Goal: Task Accomplishment & Management: Manage account settings

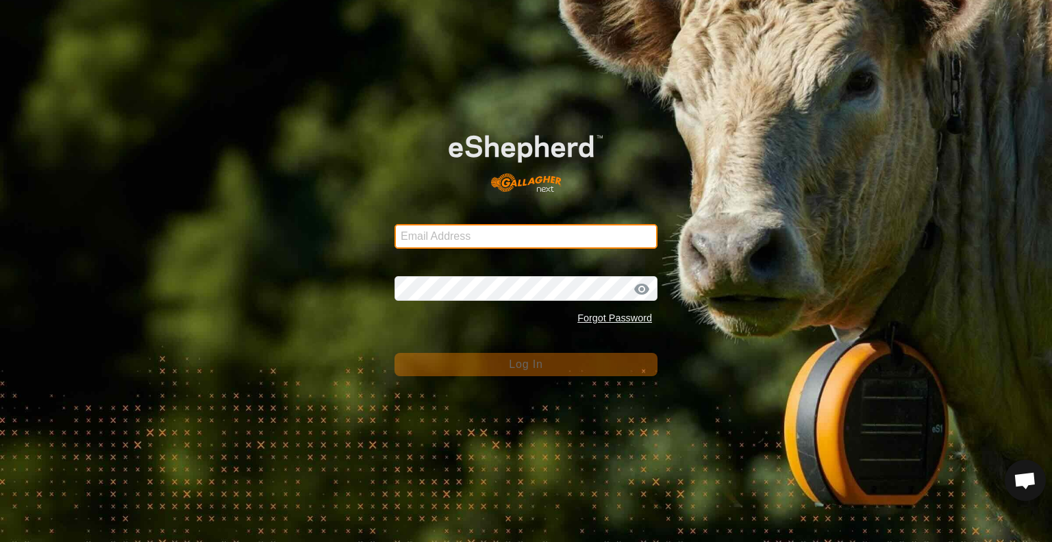
click at [430, 237] on input "Email Address" at bounding box center [526, 236] width 263 height 25
type input "[PERSON_NAME][EMAIL_ADDRESS][DOMAIN_NAME]"
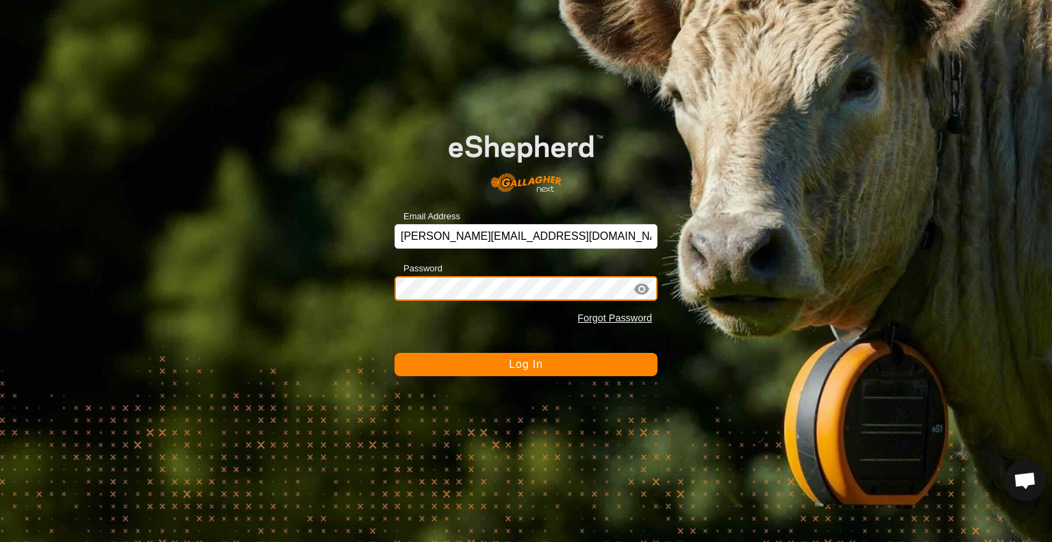
click at [395, 353] on button "Log In" at bounding box center [526, 364] width 263 height 23
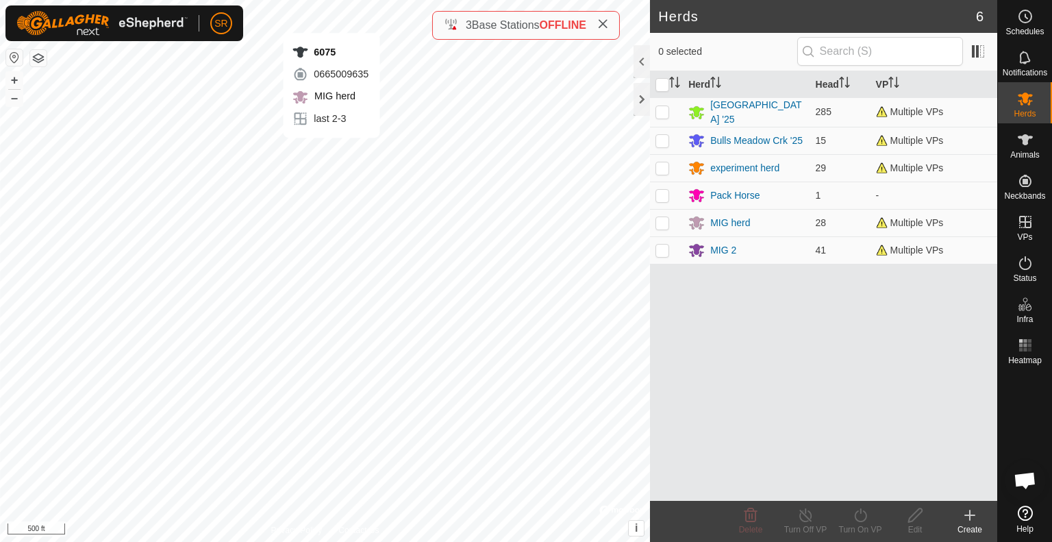
click at [332, 151] on div "6075 0665009635 MIG herd last 2-3 + – ⇧ i © Mapbox , © OpenStreetMap , Improve …" at bounding box center [325, 271] width 650 height 542
click at [1034, 147] on es-animals-svg-icon at bounding box center [1025, 140] width 25 height 22
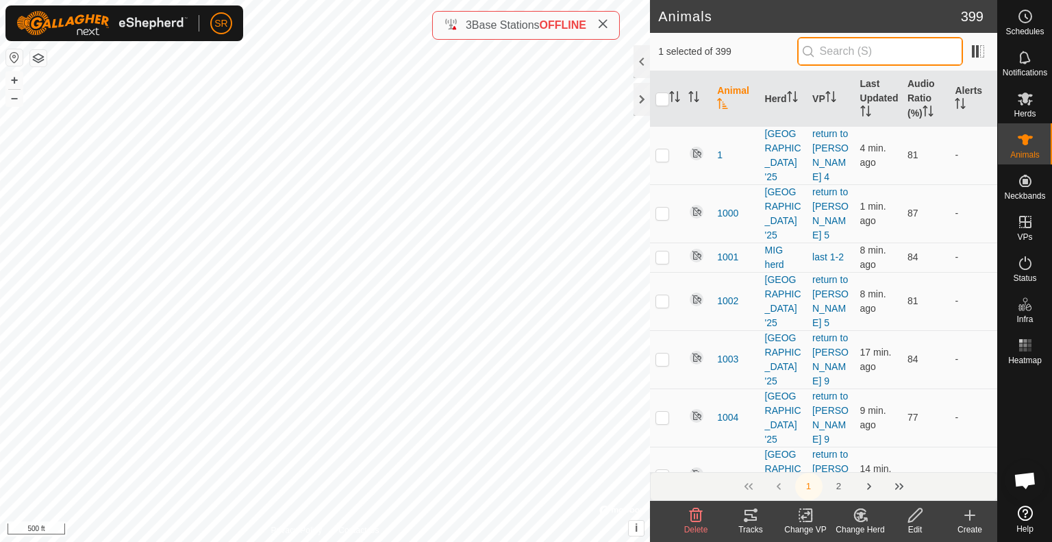
click at [862, 54] on input "text" at bounding box center [880, 51] width 166 height 29
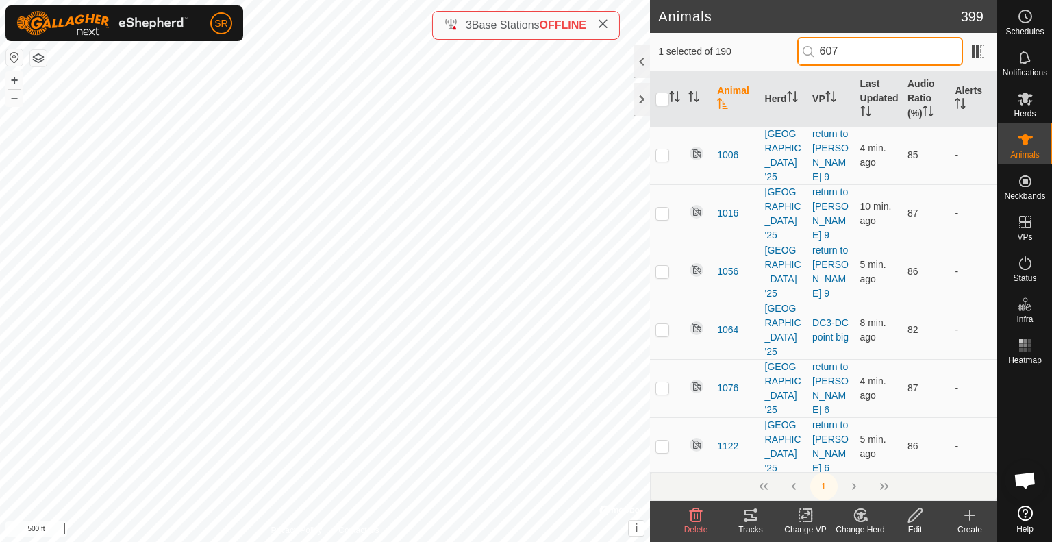
type input "6075"
checkbox input "true"
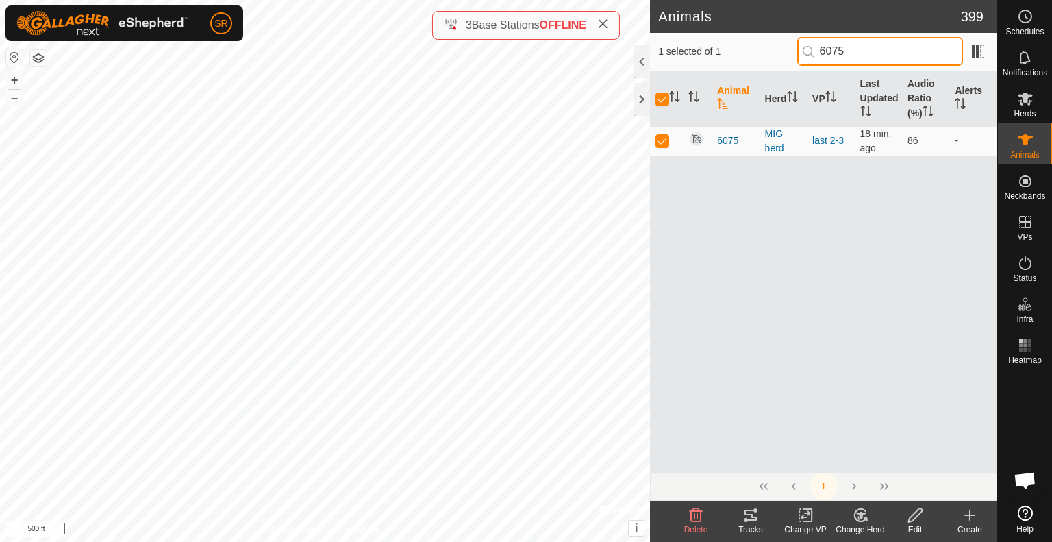
type input "6075"
click at [805, 513] on icon at bounding box center [806, 515] width 10 height 9
click at [364, 129] on div "6004 3008259975 MIG 2 ACTUAL Last pasture + – ⇧ i © Mapbox , © OpenStreetMap , …" at bounding box center [325, 271] width 650 height 542
checkbox input "false"
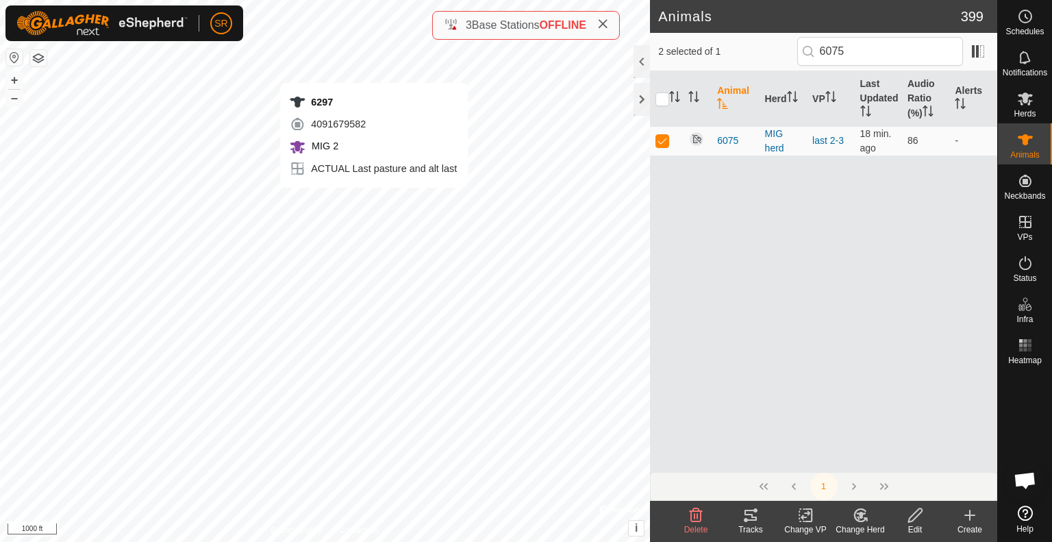
click at [374, 201] on div "6297 4091679582 MIG 2 ACTUAL Last pasture and alt last + – ⇧ i © Mapbox , © Ope…" at bounding box center [325, 271] width 650 height 542
click at [817, 518] on change-vp-svg-icon at bounding box center [805, 515] width 55 height 16
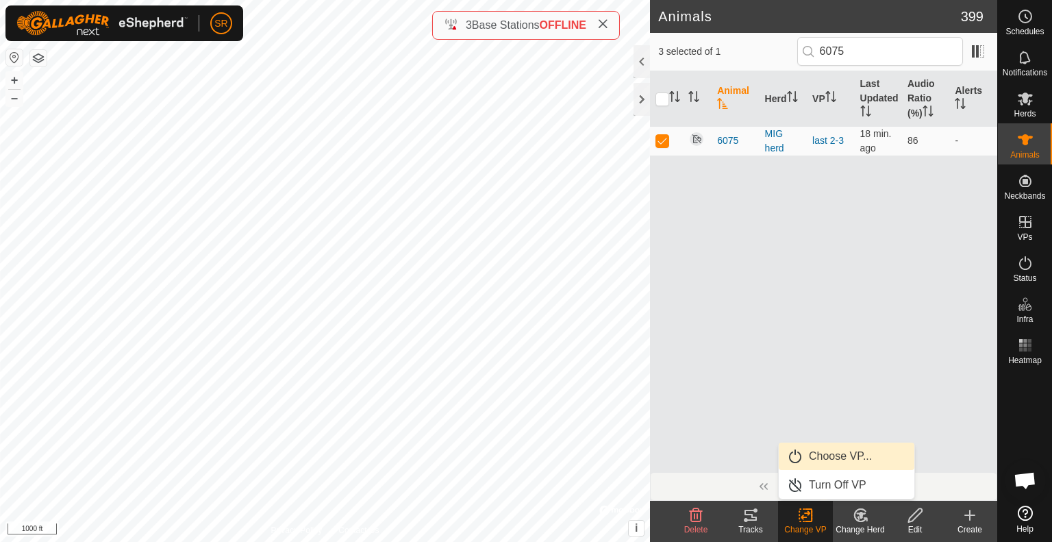
click at [843, 455] on link "Choose VP..." at bounding box center [847, 455] width 136 height 27
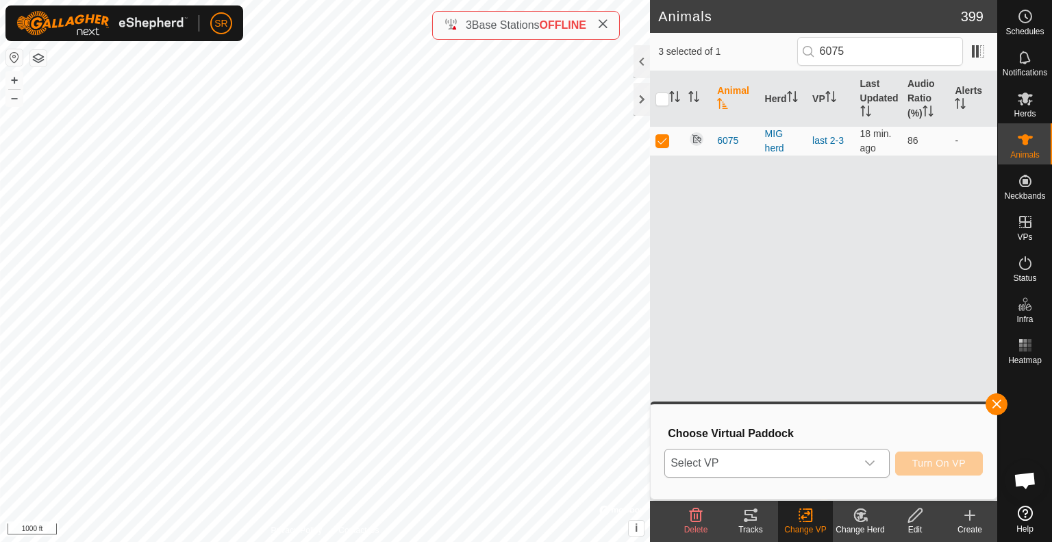
click at [825, 468] on span "Select VP" at bounding box center [760, 462] width 191 height 27
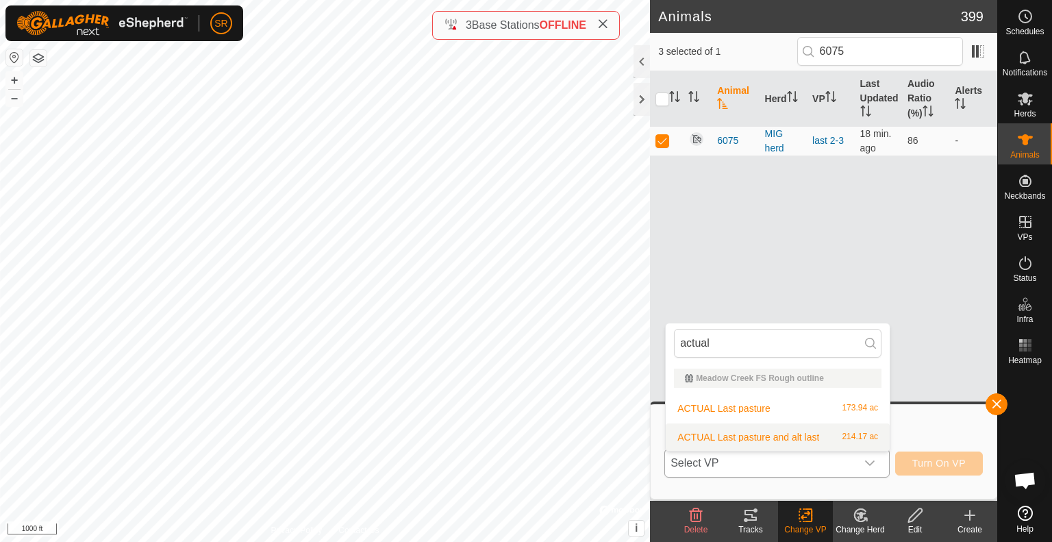
type input "actual"
click at [813, 433] on li "ACTUAL Last pasture and alt last 214.17 ac" at bounding box center [778, 436] width 224 height 27
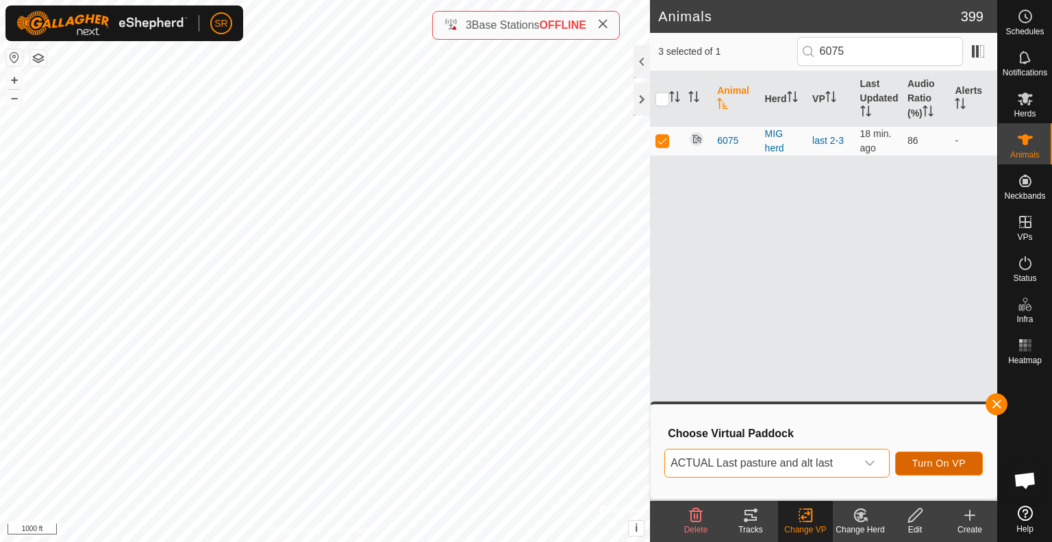
click at [950, 462] on span "Turn On VP" at bounding box center [938, 463] width 53 height 11
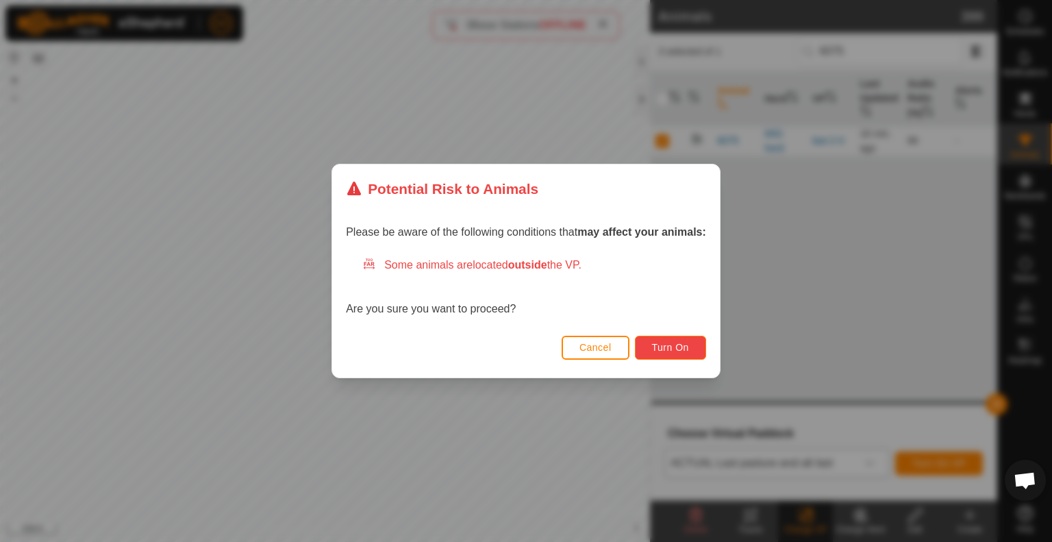
click at [693, 353] on button "Turn On" at bounding box center [670, 348] width 71 height 24
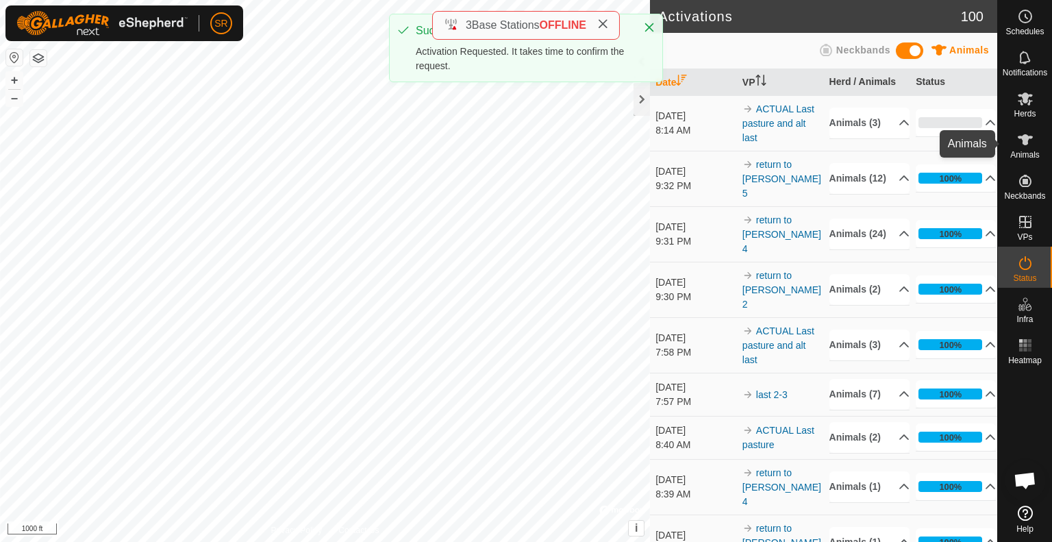
click at [1028, 147] on icon at bounding box center [1025, 140] width 16 height 16
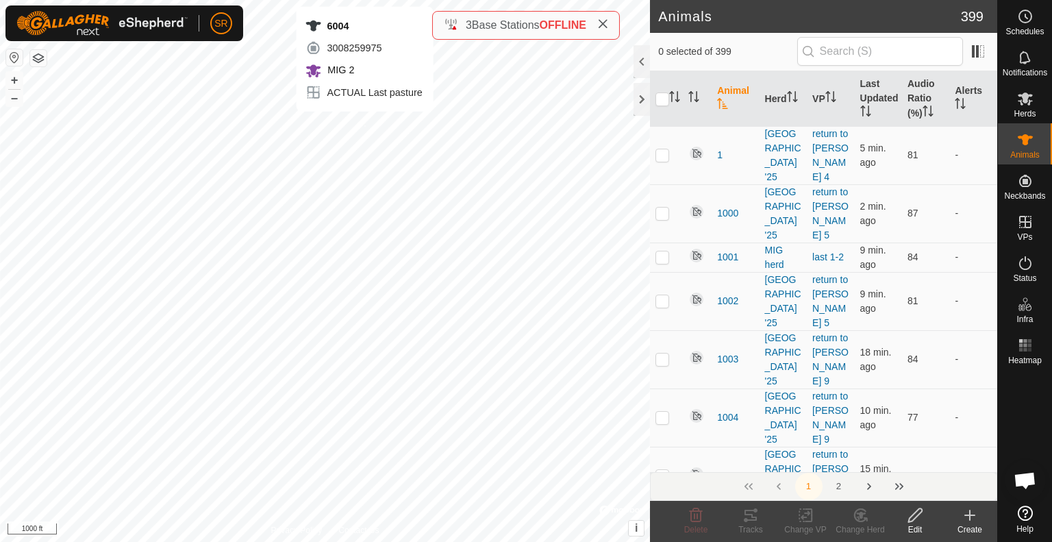
click at [364, 125] on div "6004 3008259975 MIG 2 ACTUAL Last pasture + – ⇧ i © Mapbox , © OpenStreetMap , …" at bounding box center [325, 271] width 650 height 542
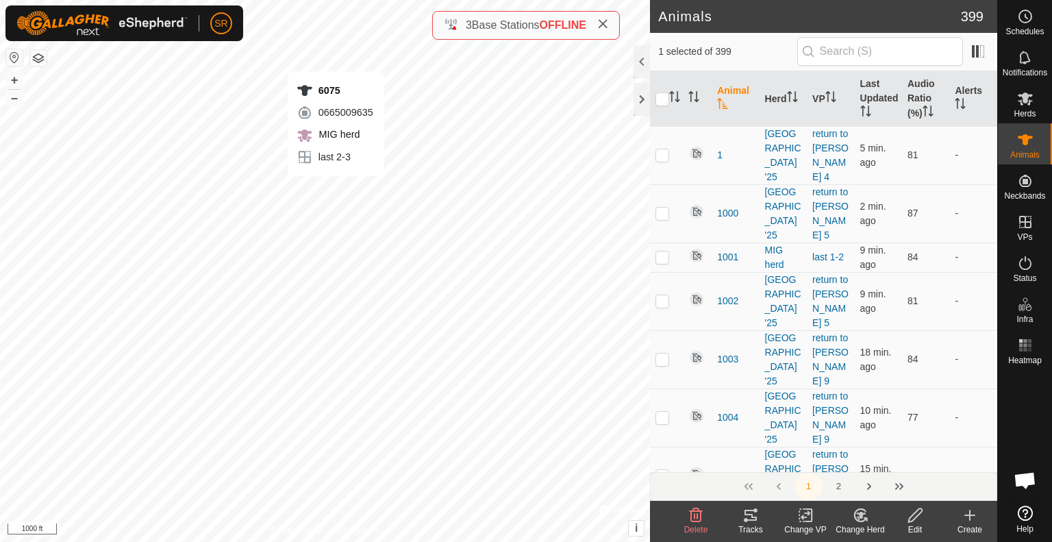
click at [335, 190] on div "6075 0665009635 MIG herd last 2-3 + – ⇧ i © Mapbox , © OpenStreetMap , Improve …" at bounding box center [325, 271] width 650 height 542
click at [370, 201] on div "6297 4091679582 MIG 2 ACTUAL Last pasture and alt last + – ⇧ i © Mapbox , © Ope…" at bounding box center [325, 271] width 650 height 542
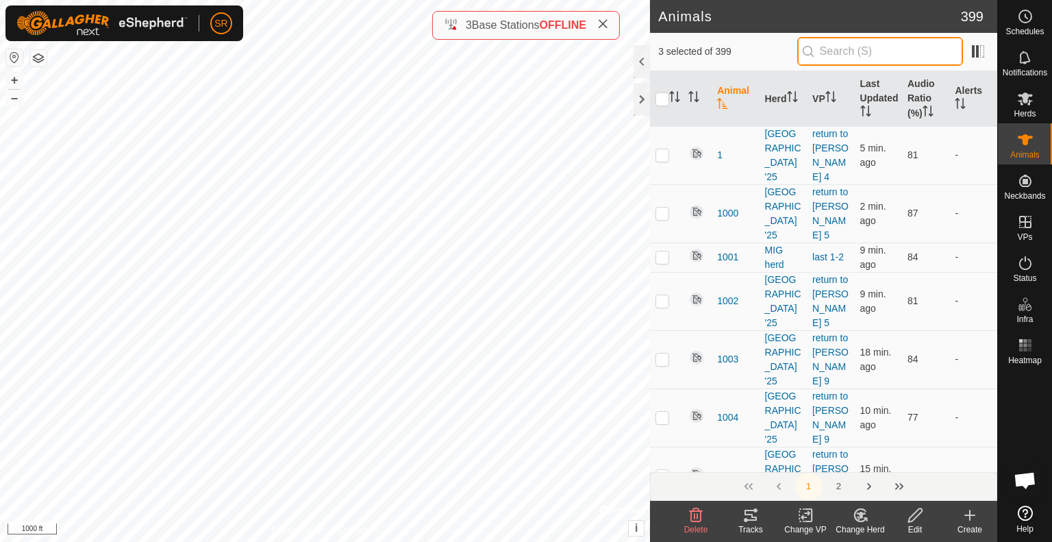
click at [852, 49] on input "text" at bounding box center [880, 51] width 166 height 29
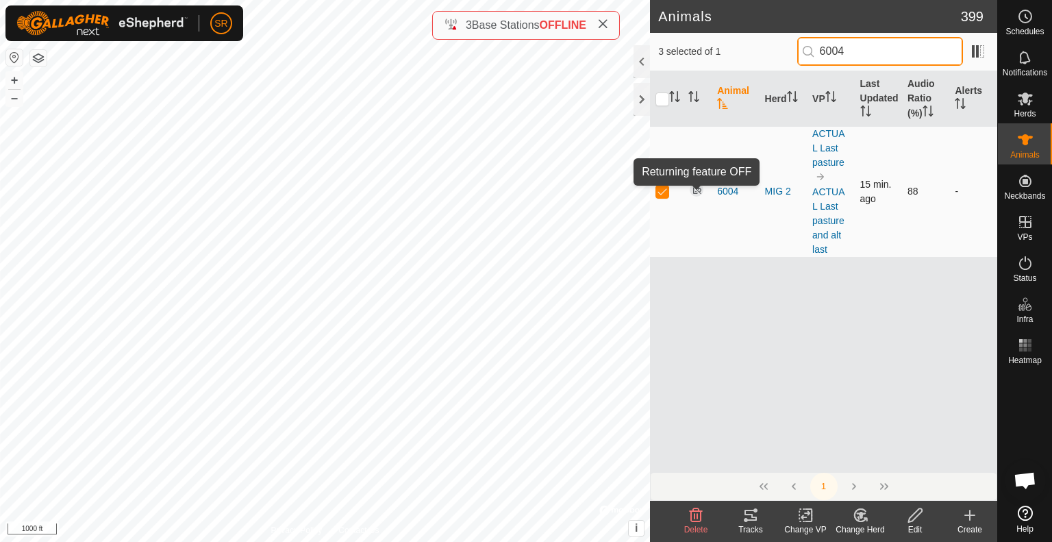
type input "6004"
click at [698, 192] on img at bounding box center [696, 190] width 16 height 16
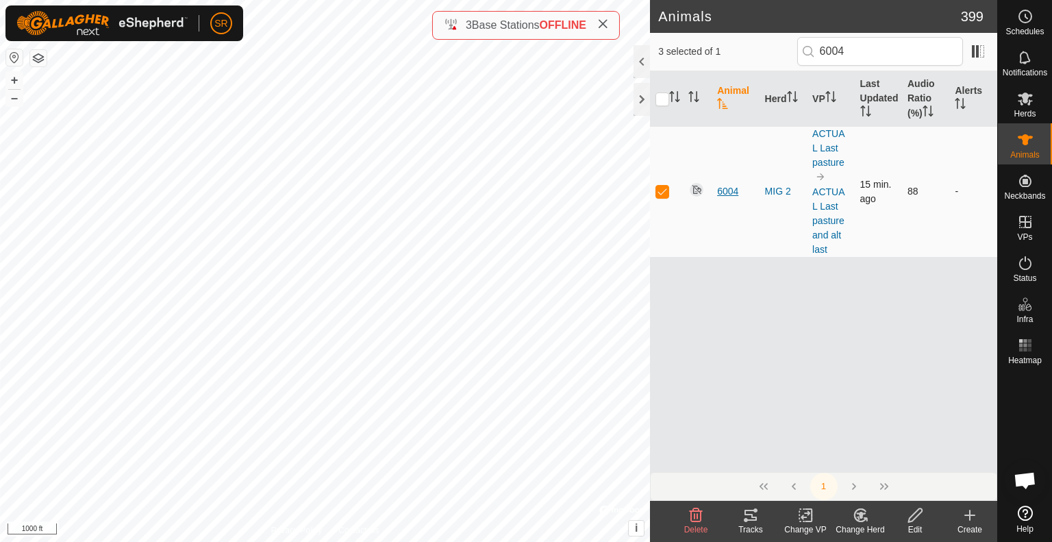
click at [726, 190] on span "6004" at bounding box center [727, 191] width 21 height 14
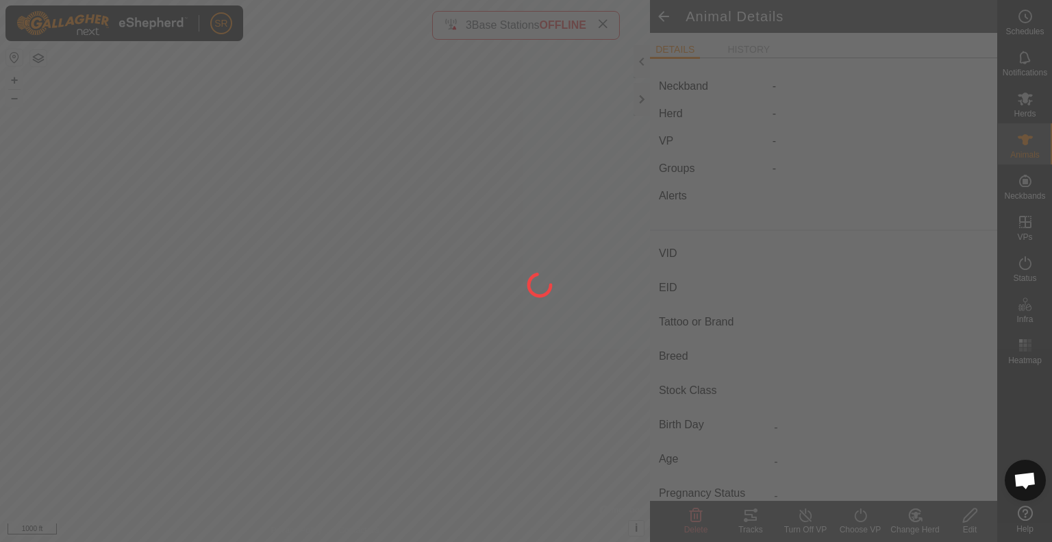
type input "6004"
type input "-"
type input "COW"
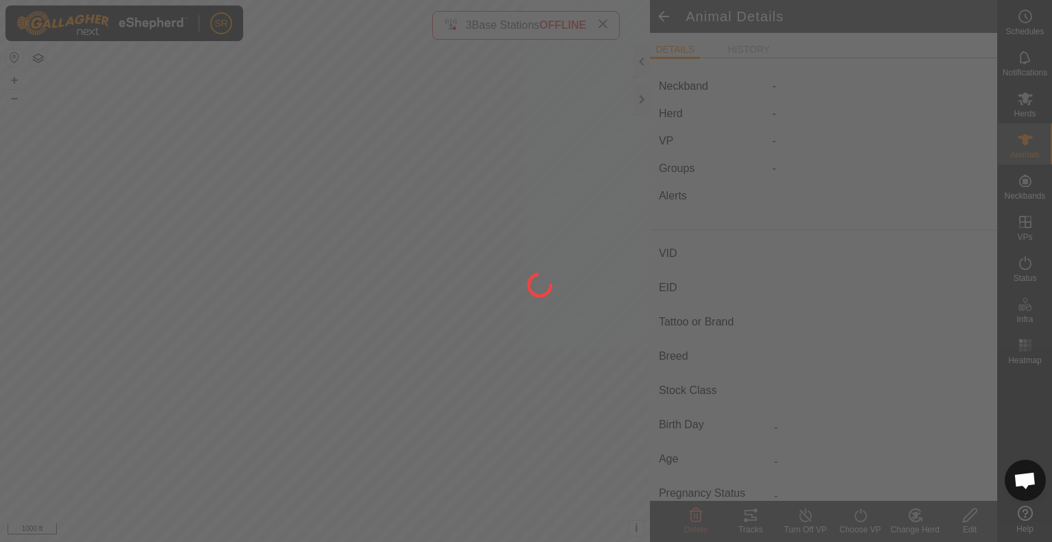
type input "-"
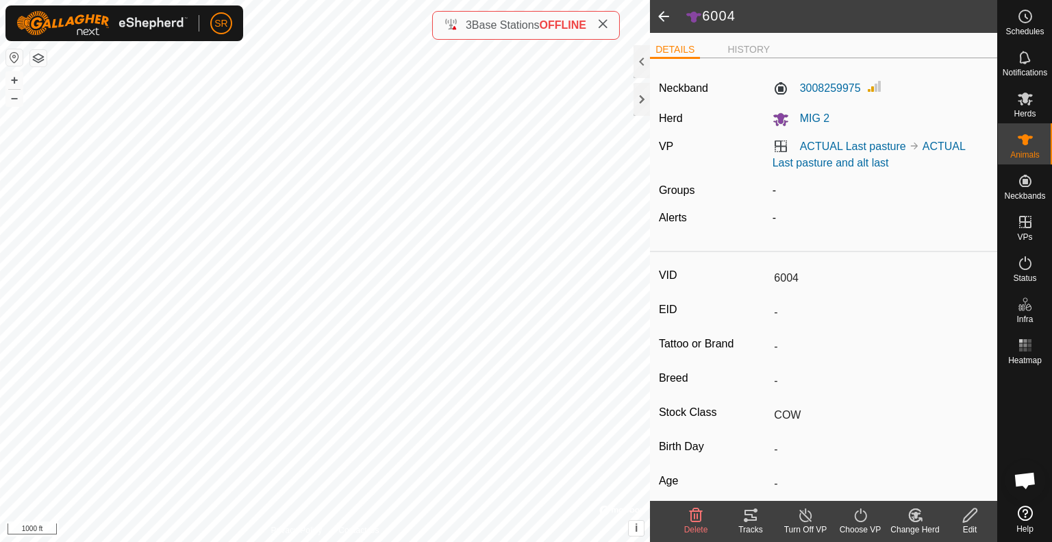
click at [964, 523] on div "Edit" at bounding box center [969, 529] width 55 height 12
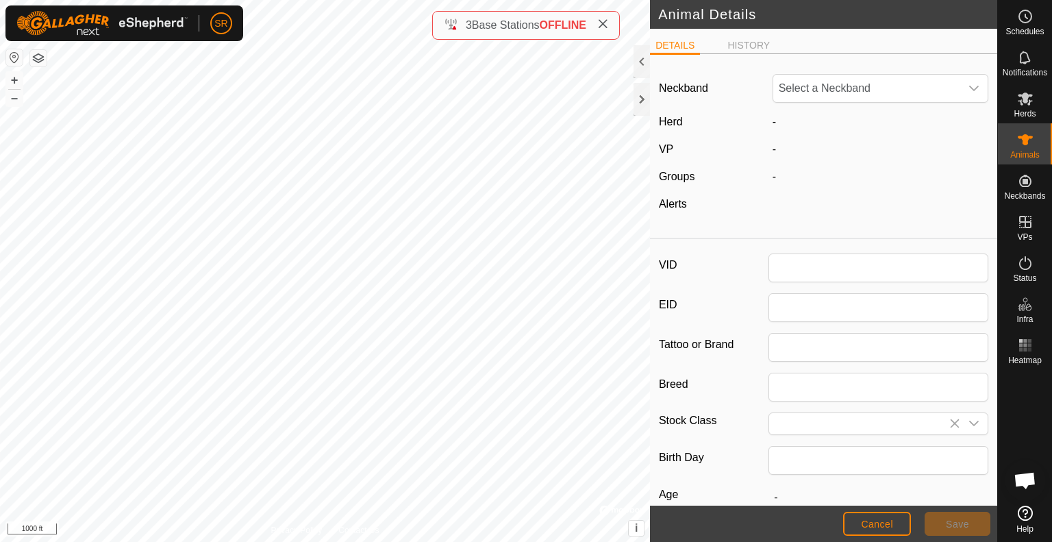
type input "6004"
type input "COW"
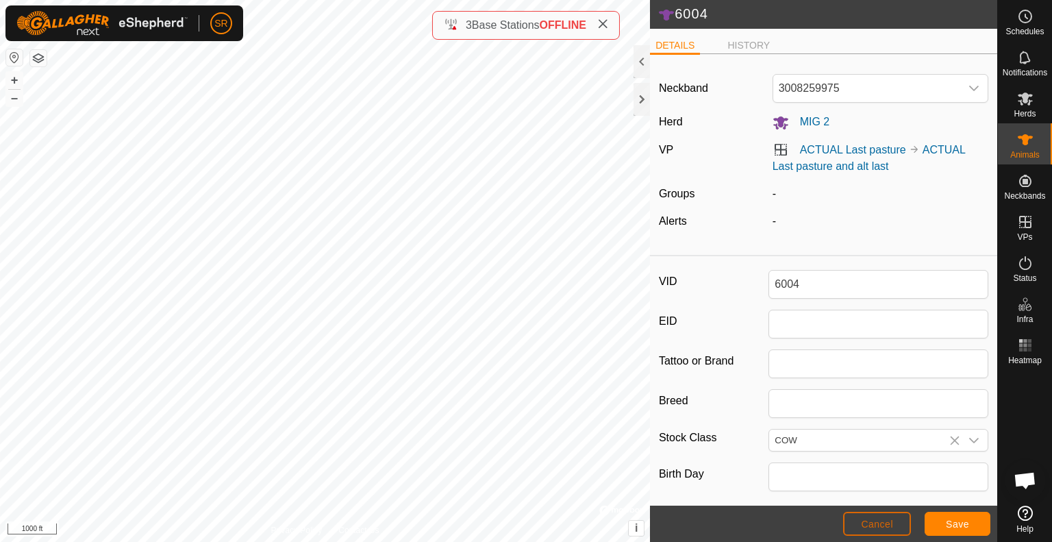
click at [863, 529] on span "Cancel" at bounding box center [877, 523] width 32 height 11
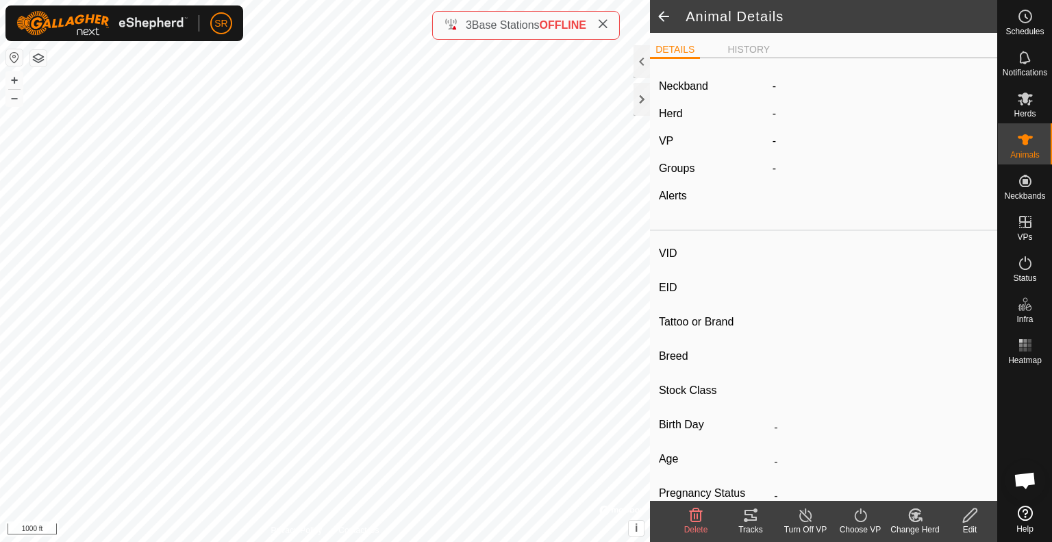
type input "6004"
type input "-"
type input "COW"
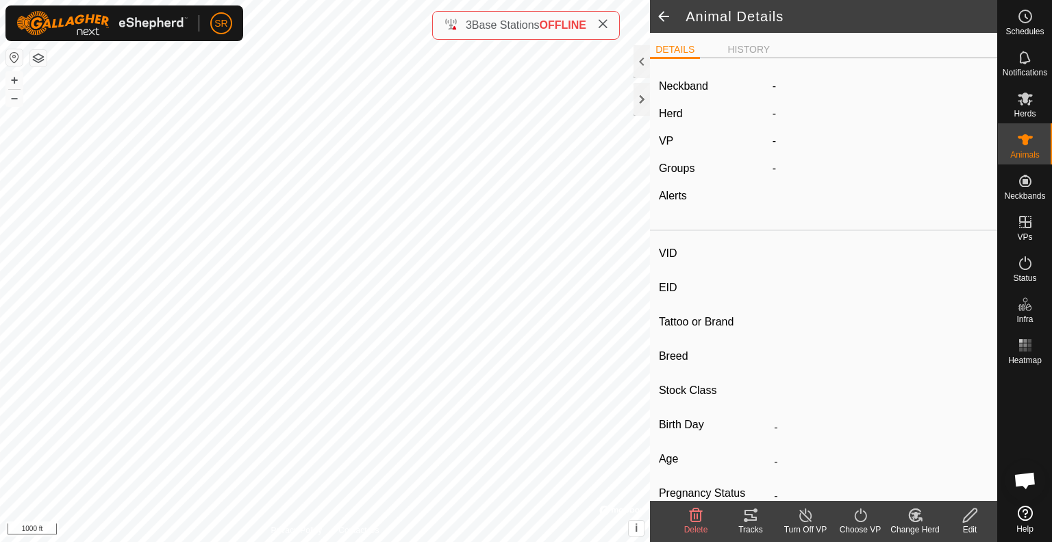
type input "-"
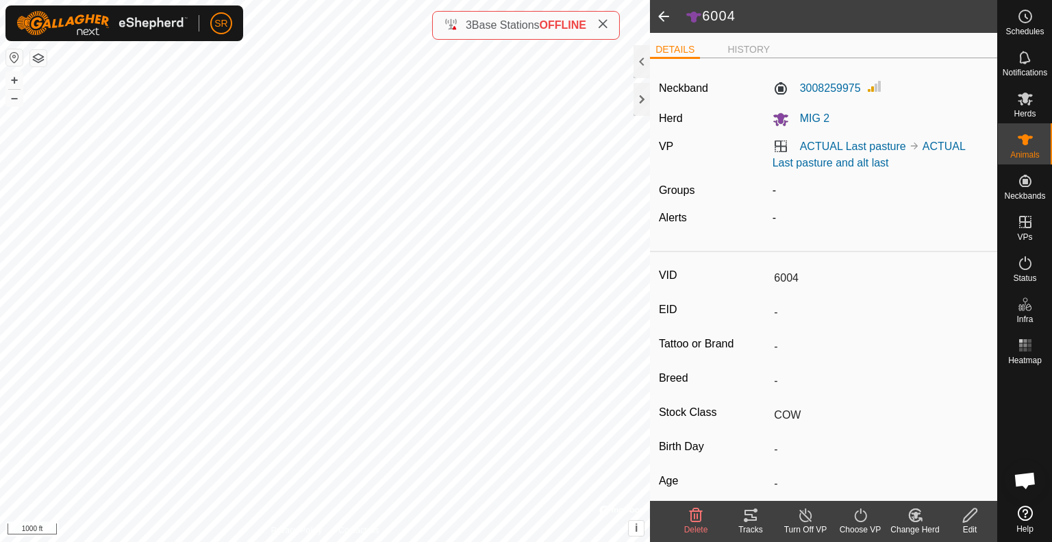
click at [661, 16] on span at bounding box center [663, 16] width 27 height 33
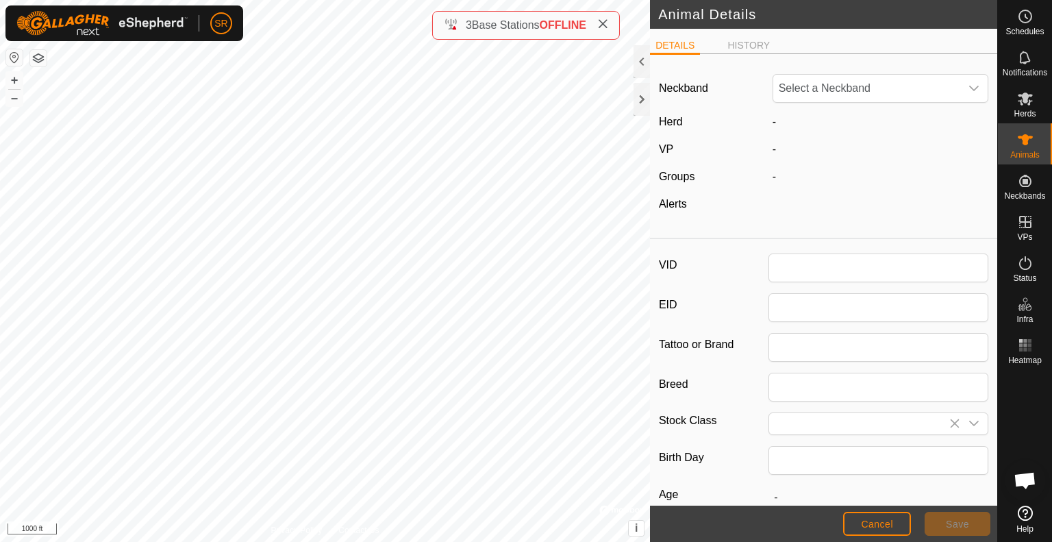
type input "6004"
type input "COW"
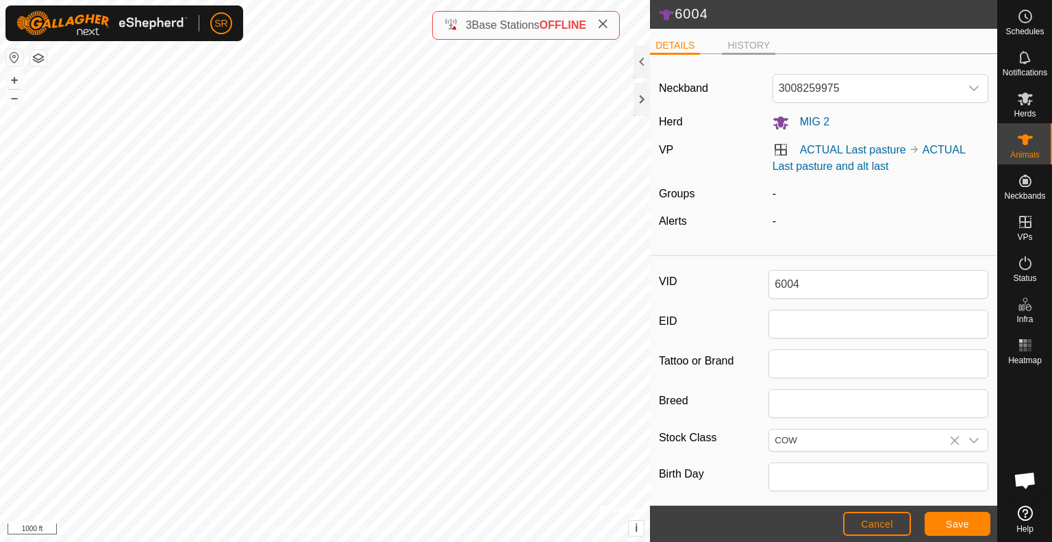
click at [738, 45] on li "HISTORY" at bounding box center [748, 46] width 53 height 16
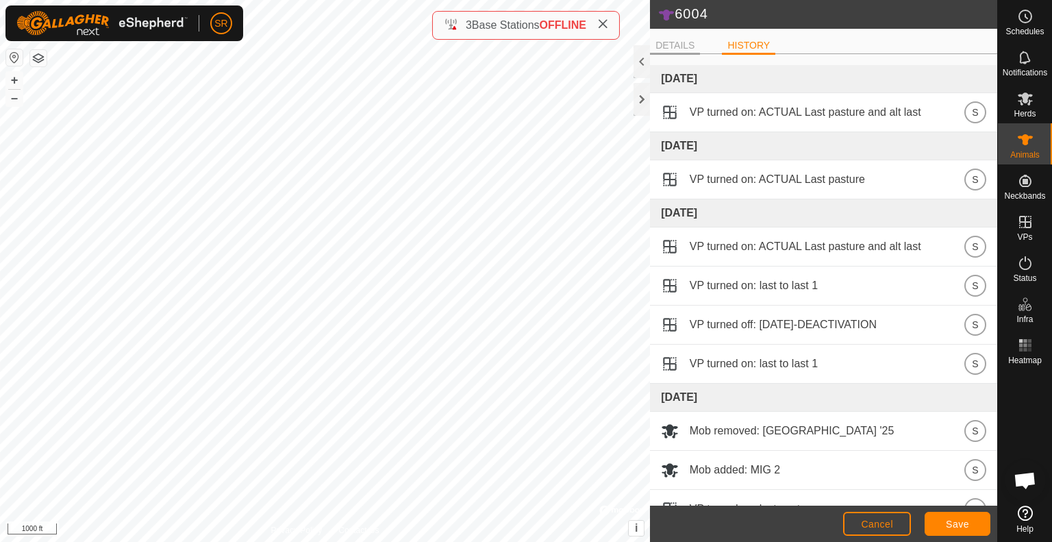
click at [668, 49] on li "DETAILS" at bounding box center [675, 46] width 50 height 16
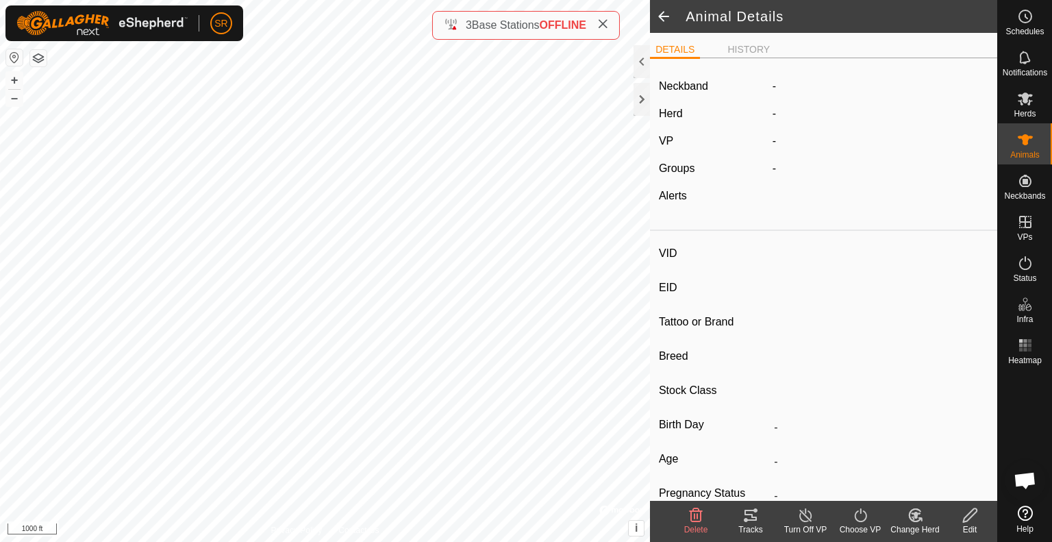
type input "6297"
type input "-"
type input "COW"
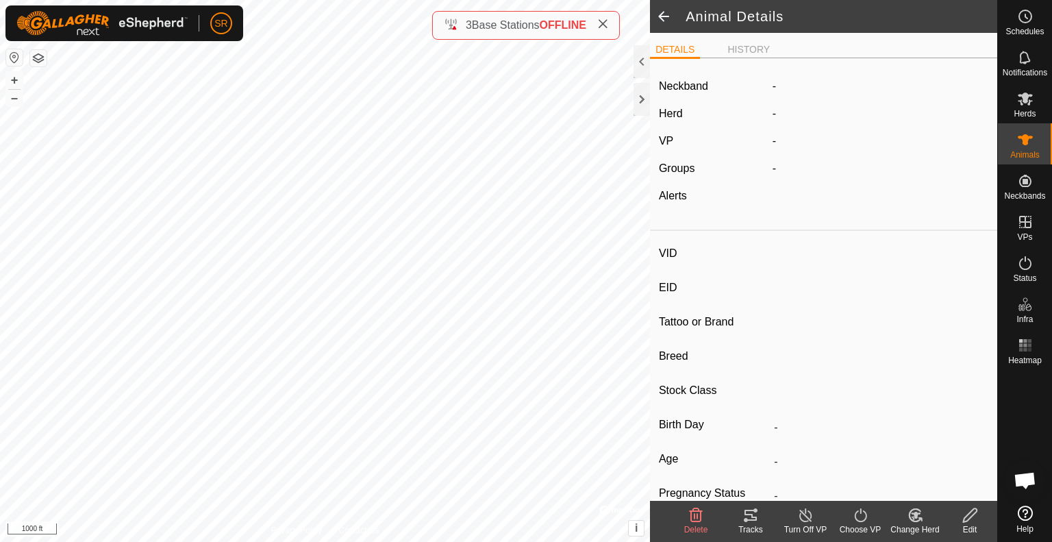
type input "-"
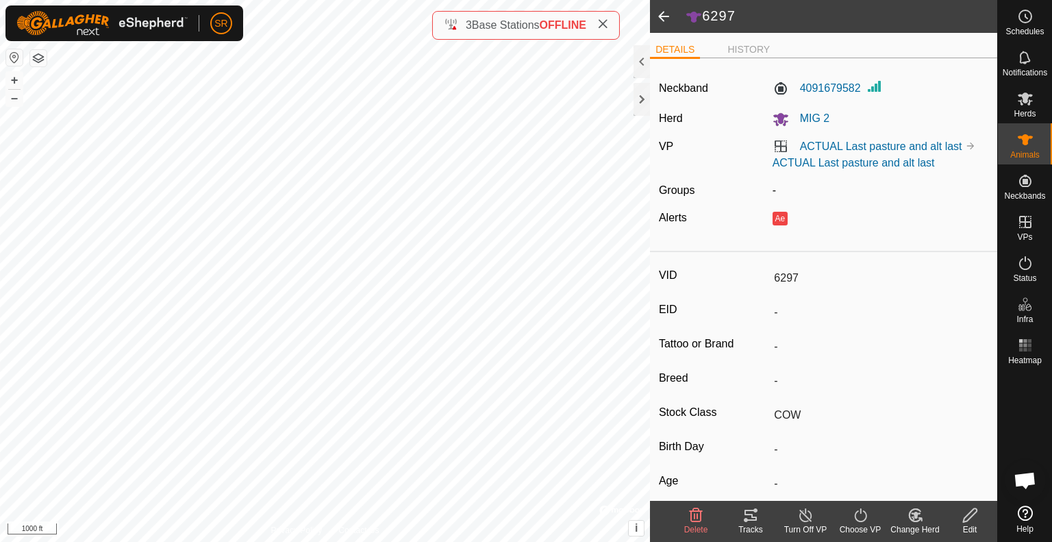
scroll to position [145, 0]
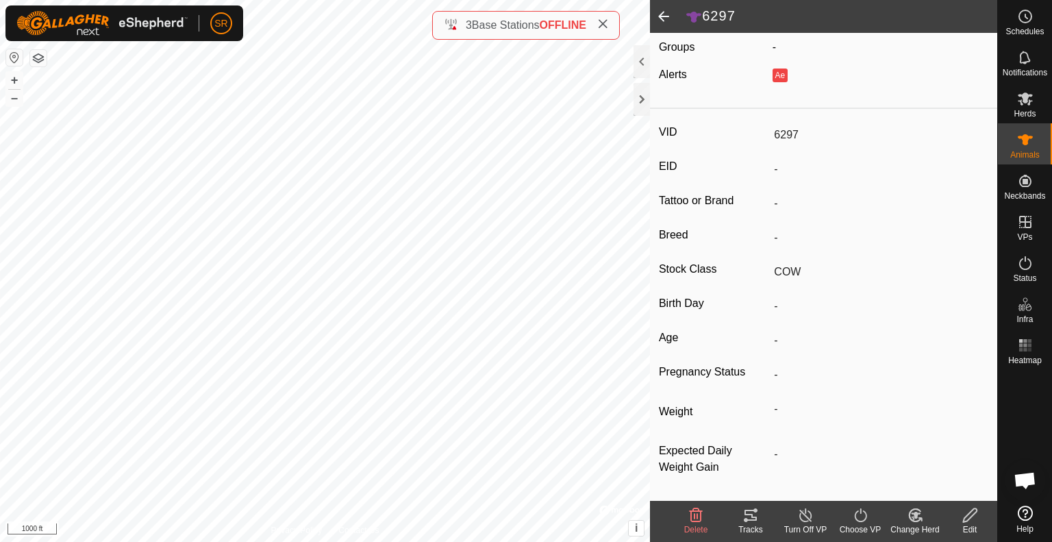
click at [855, 518] on icon at bounding box center [860, 515] width 12 height 14
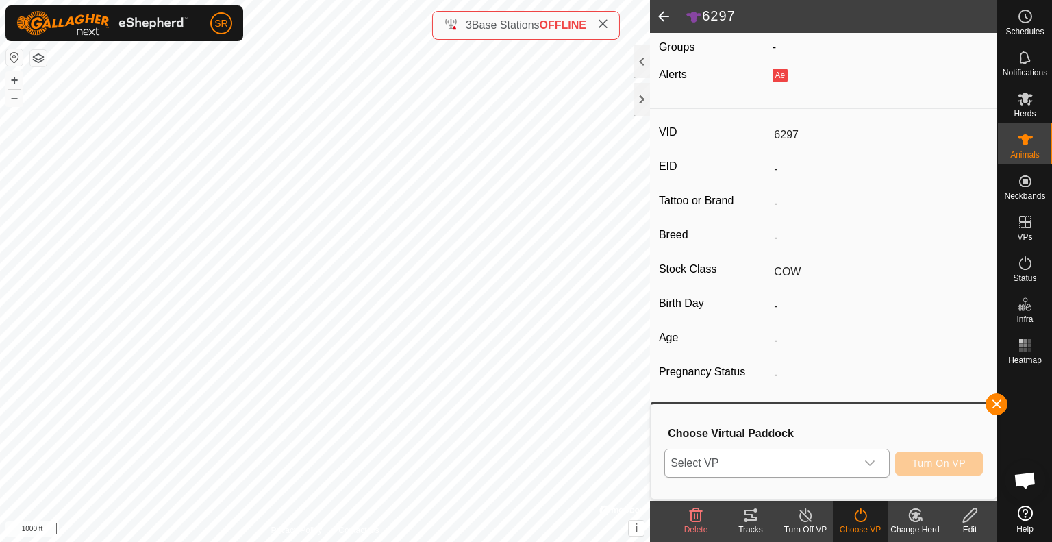
click at [879, 466] on div "dropdown trigger" at bounding box center [869, 462] width 27 height 27
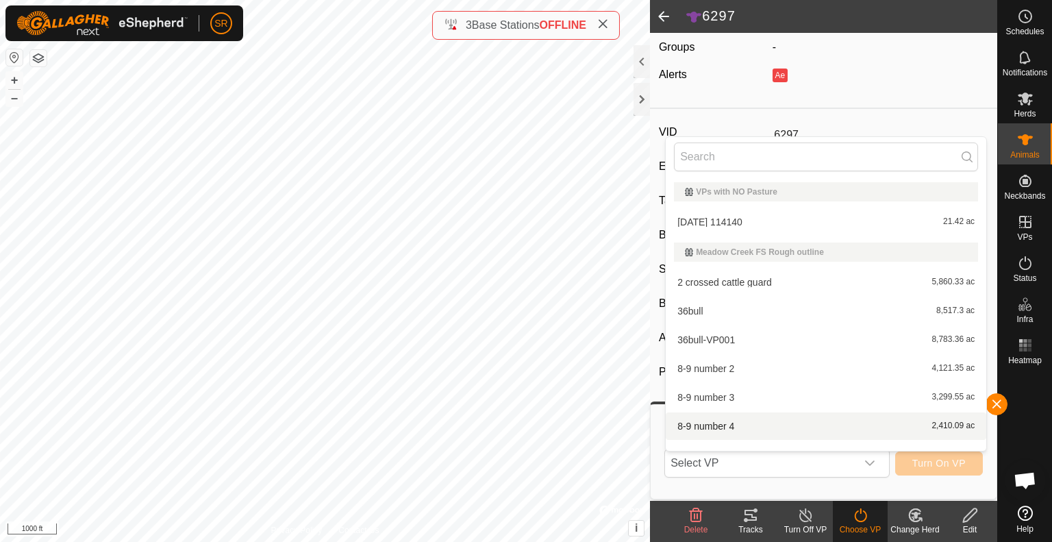
click at [884, 114] on div "VID 6297 EID - Tattoo or Brand - Breed - Stock Class COW Birth Day - Age - Preg…" at bounding box center [823, 307] width 347 height 386
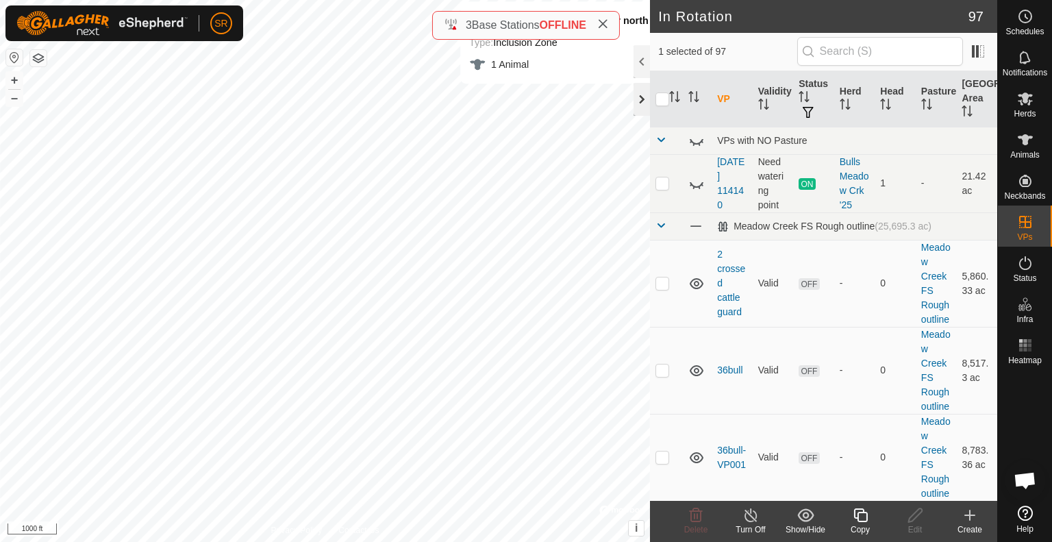
click at [640, 103] on div at bounding box center [642, 99] width 16 height 33
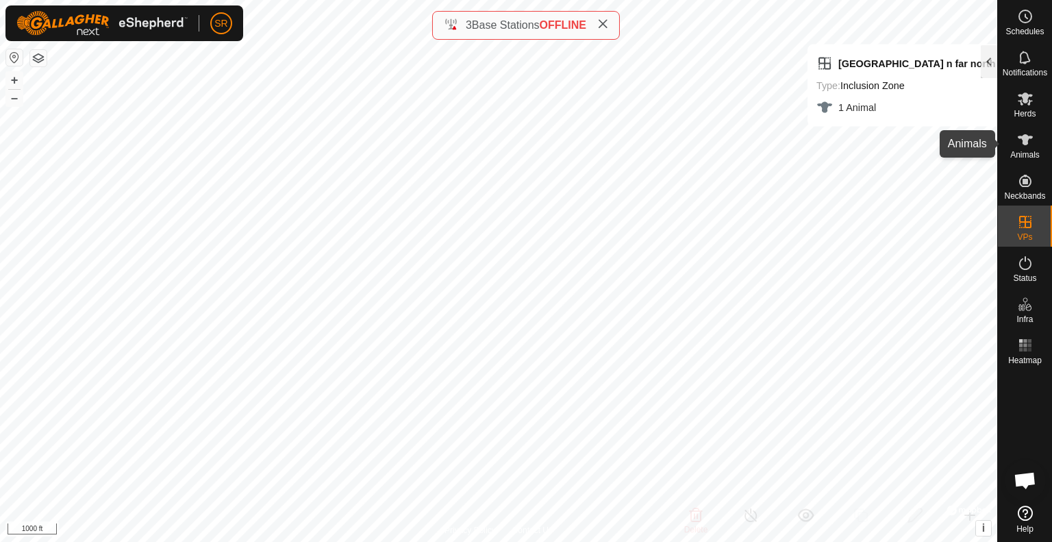
click at [1028, 147] on icon at bounding box center [1025, 140] width 16 height 16
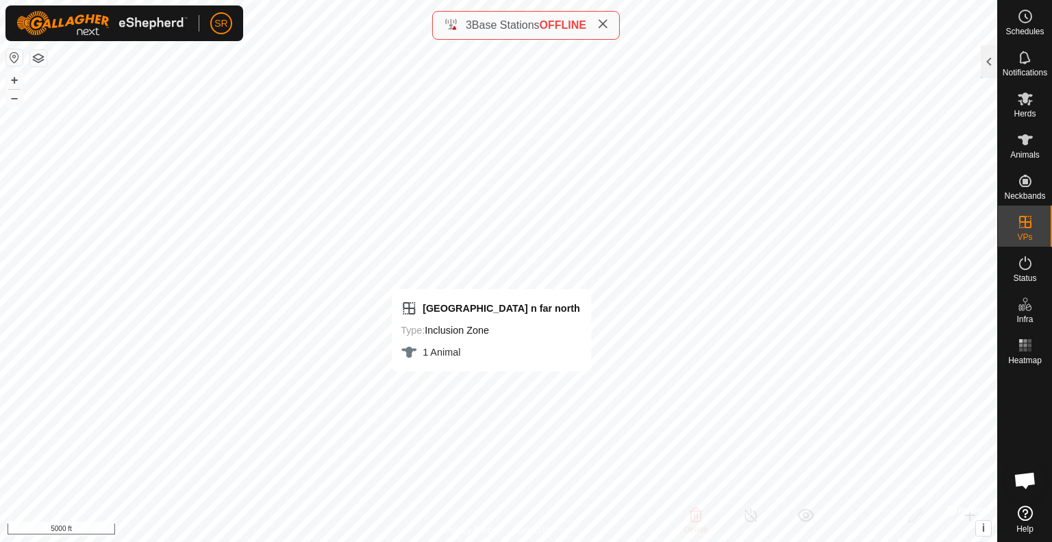
click at [500, 362] on div "[GEOGRAPHIC_DATA] n far north Type: Inclusion Zone 1 Animal + – ⇧ i © Mapbox , …" at bounding box center [498, 271] width 997 height 542
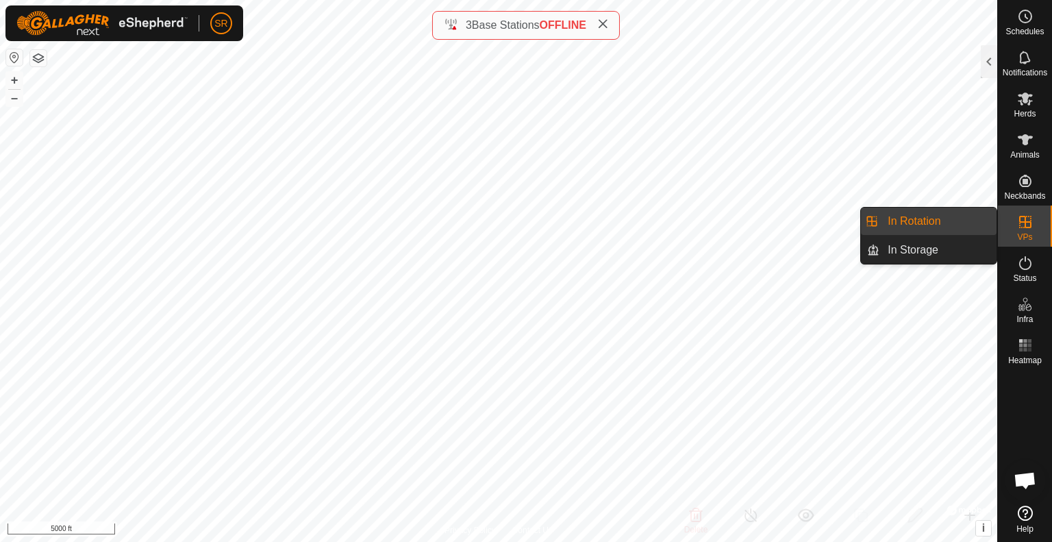
click at [1015, 225] on es-virtualpaddocks-svg-icon at bounding box center [1025, 222] width 25 height 22
click at [977, 226] on link "In Rotation" at bounding box center [937, 221] width 117 height 27
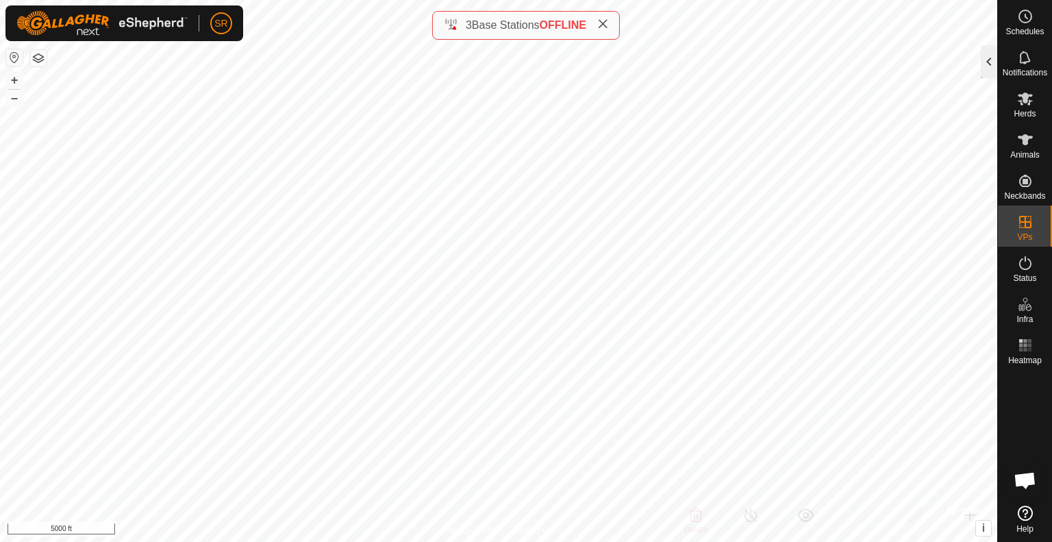
click at [988, 68] on div at bounding box center [989, 61] width 16 height 33
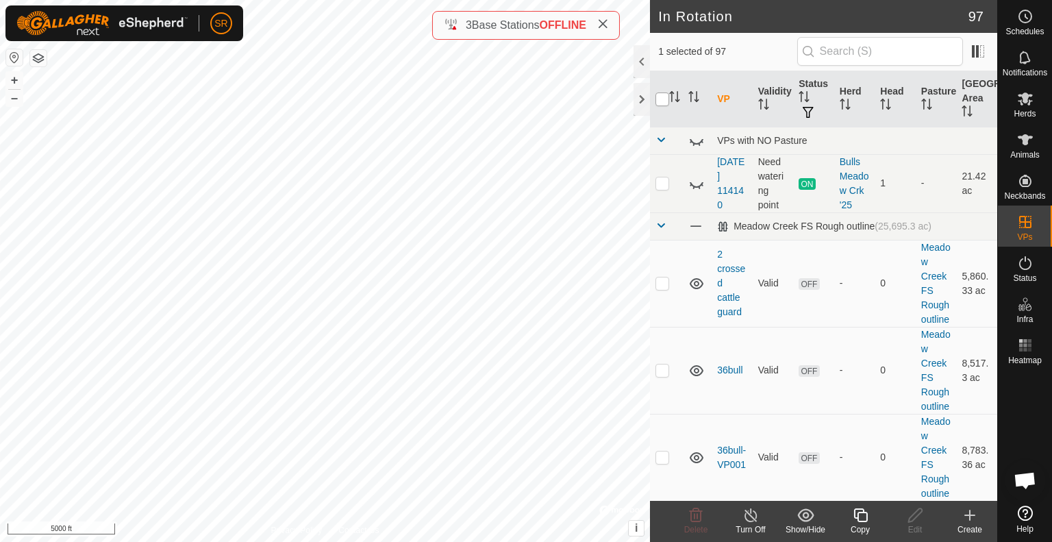
click at [667, 103] on input "checkbox" at bounding box center [662, 99] width 14 height 14
checkbox input "true"
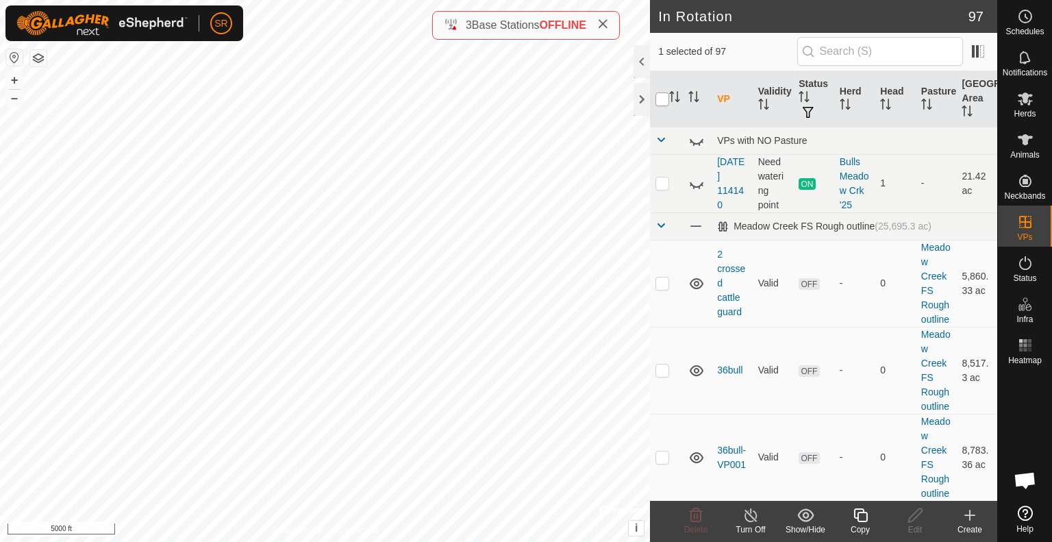
checkbox input "true"
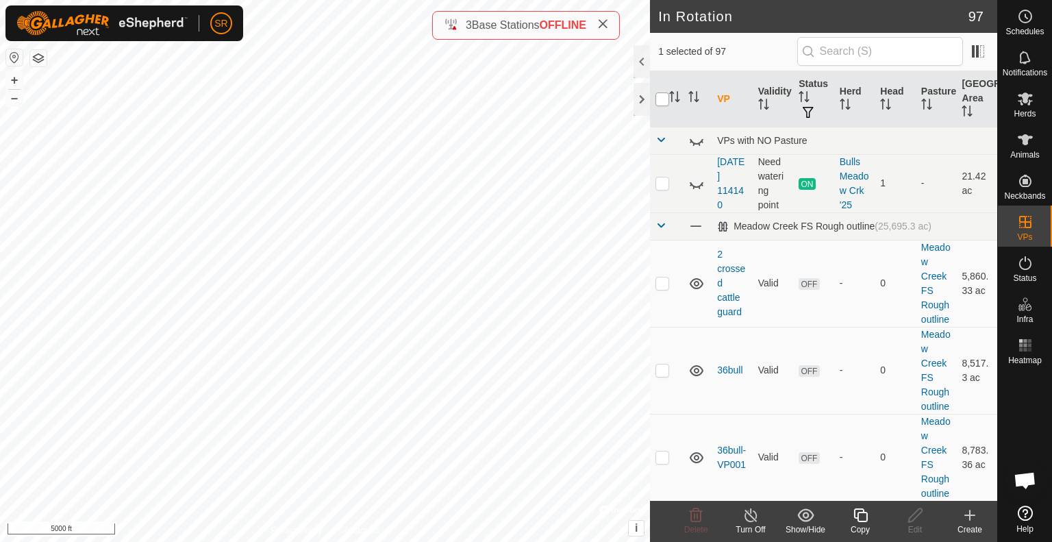
checkbox input "true"
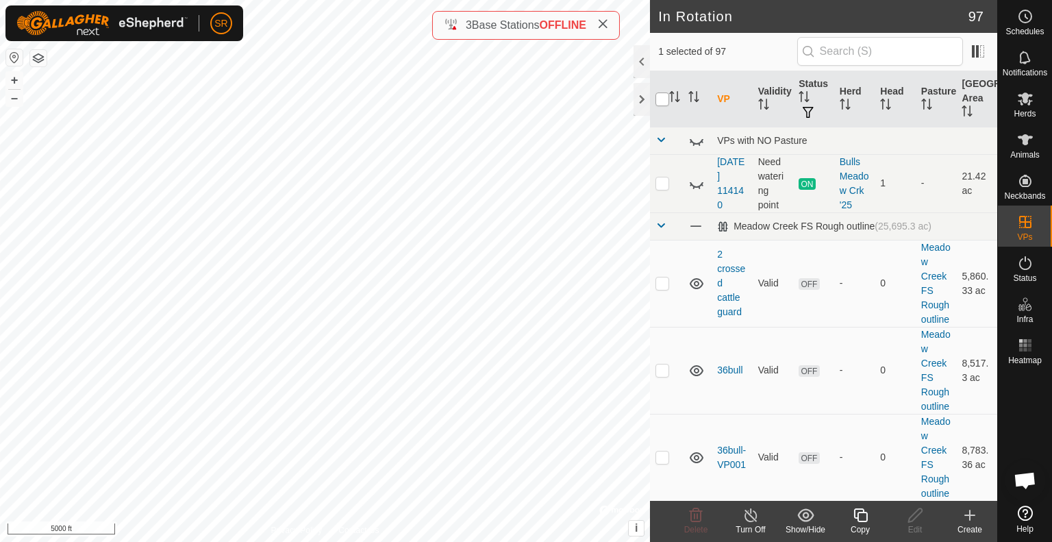
checkbox input "true"
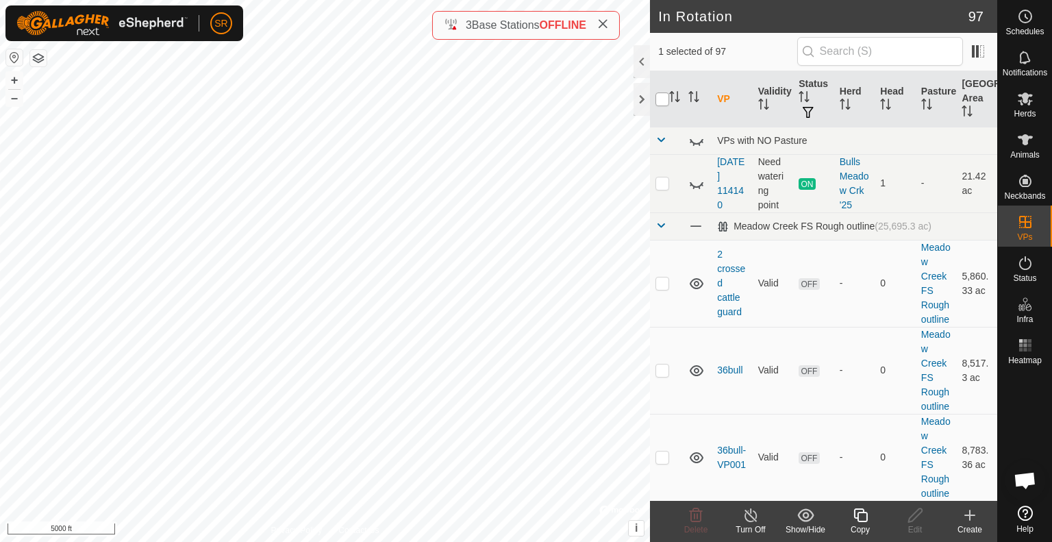
checkbox input "true"
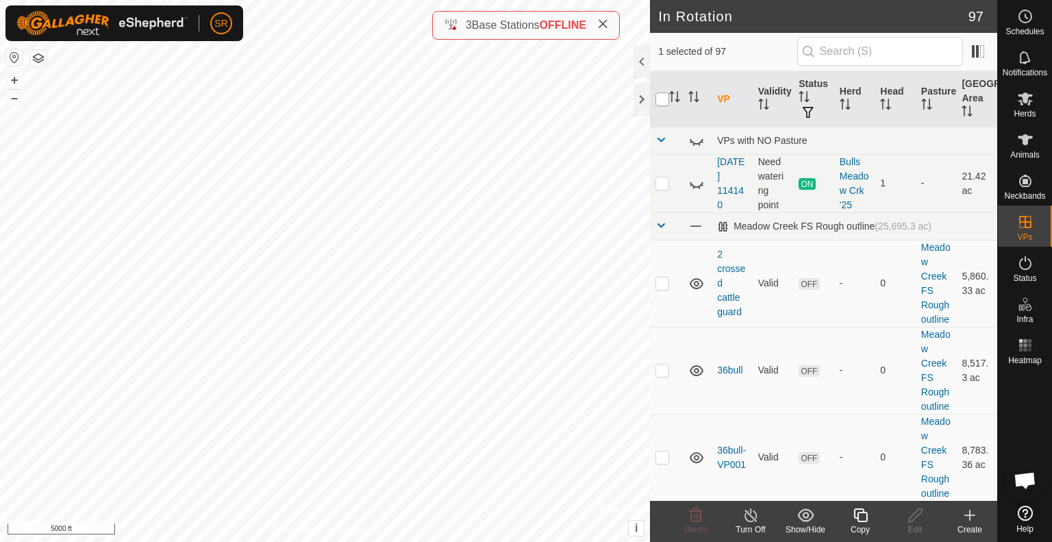
checkbox input "true"
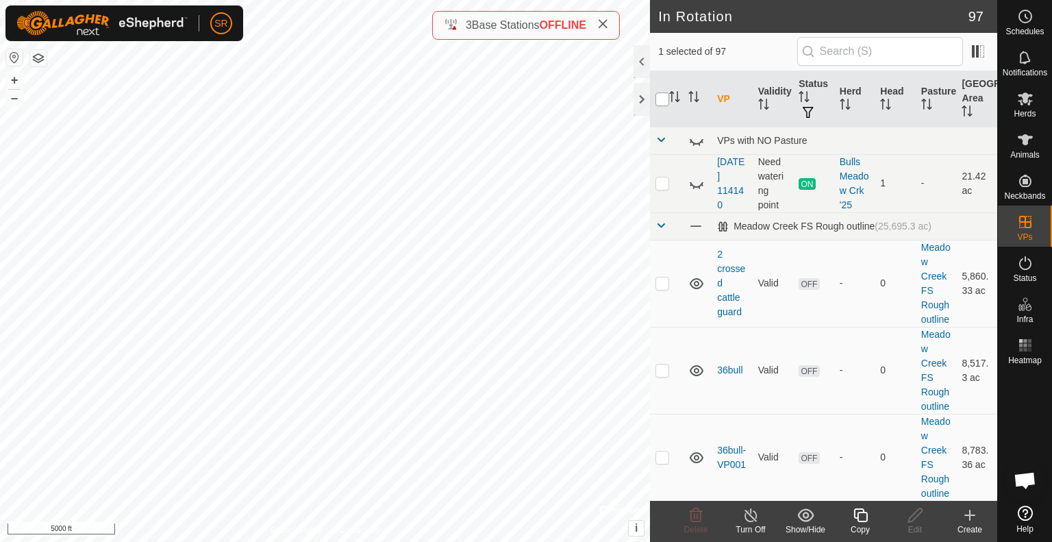
checkbox input "true"
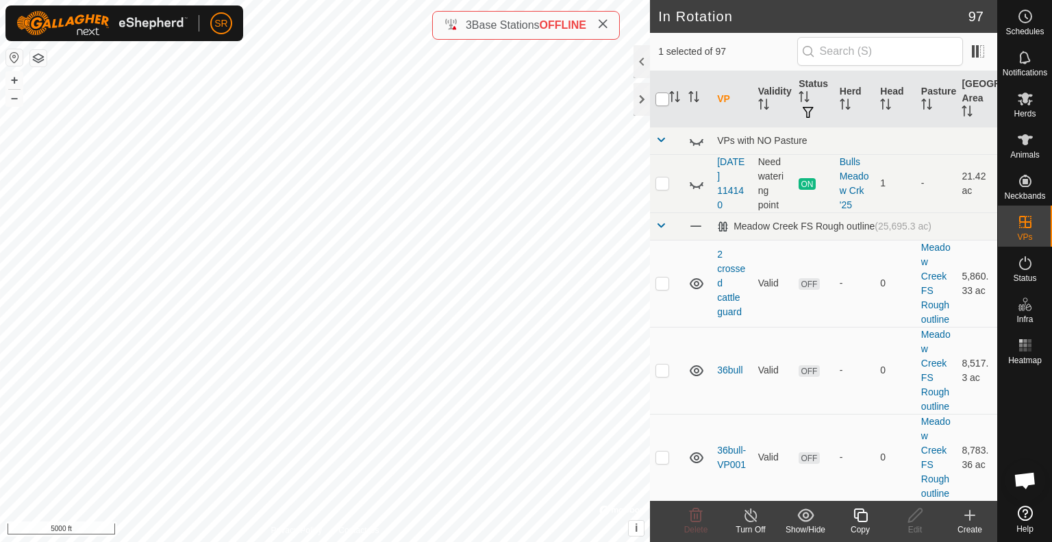
checkbox input "true"
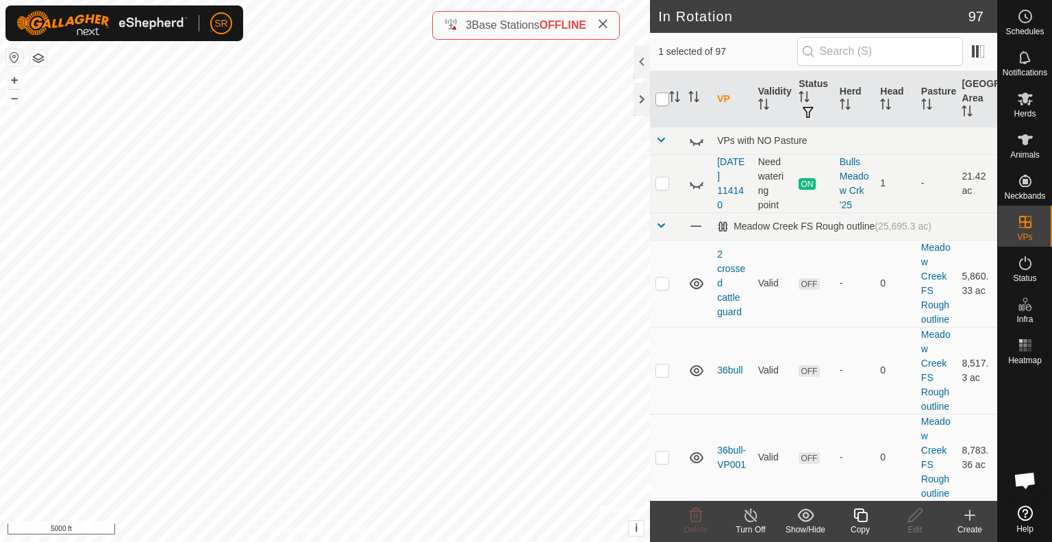
checkbox input "true"
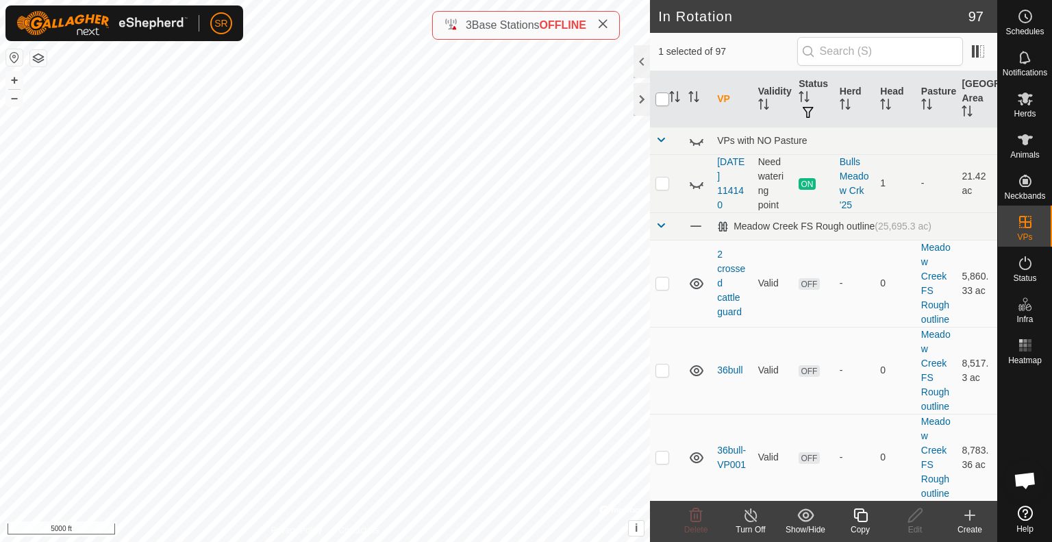
checkbox input "true"
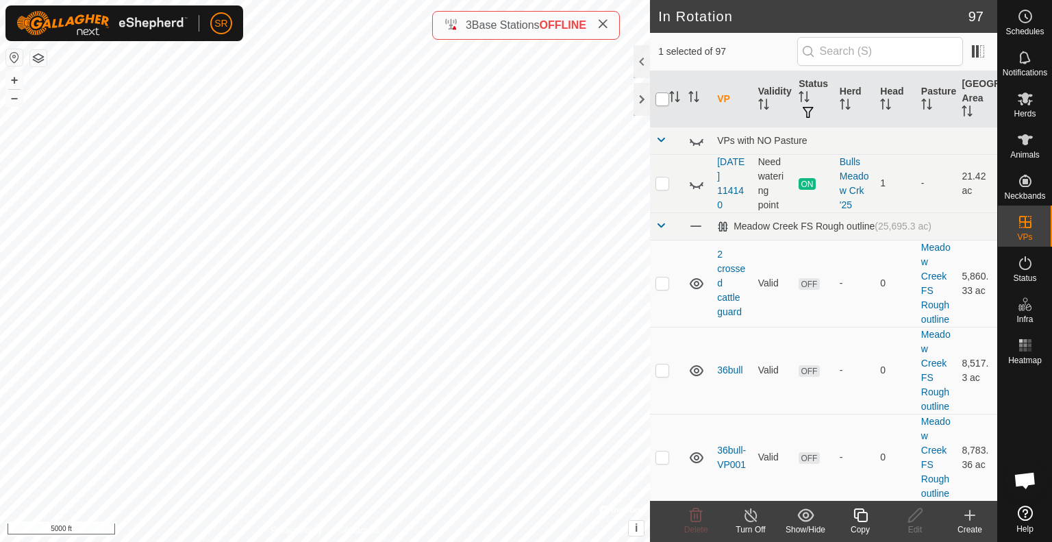
checkbox input "true"
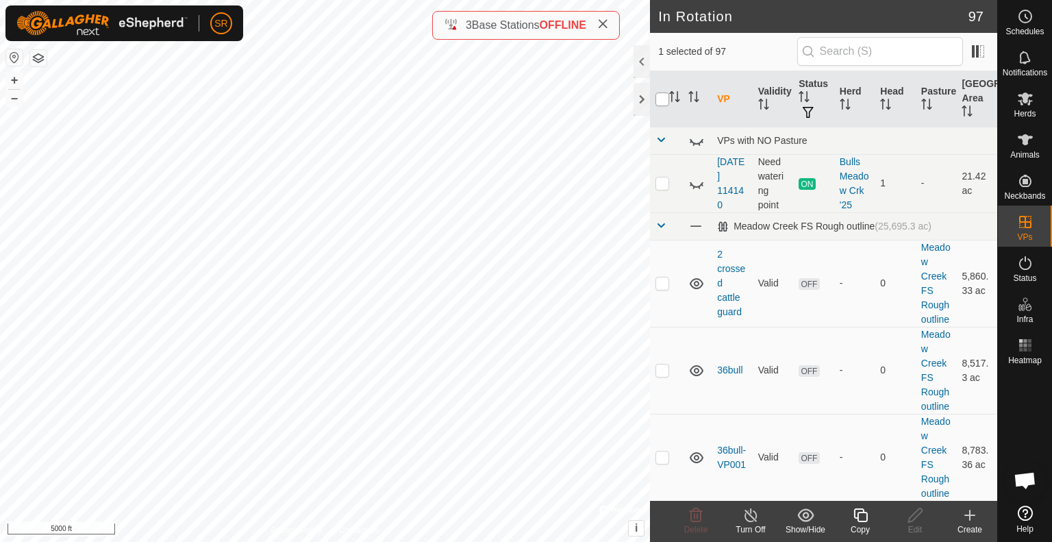
checkbox input "true"
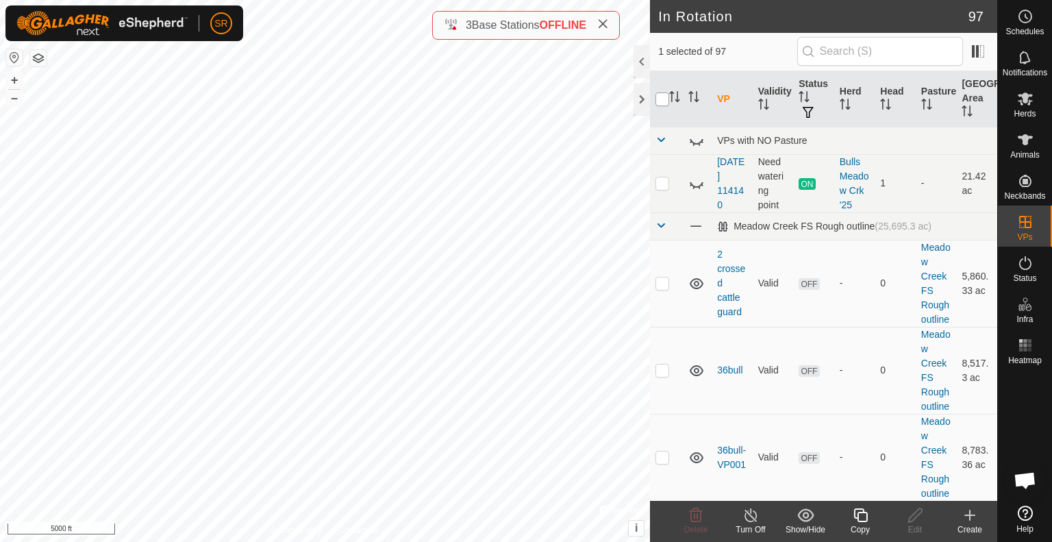
checkbox input "true"
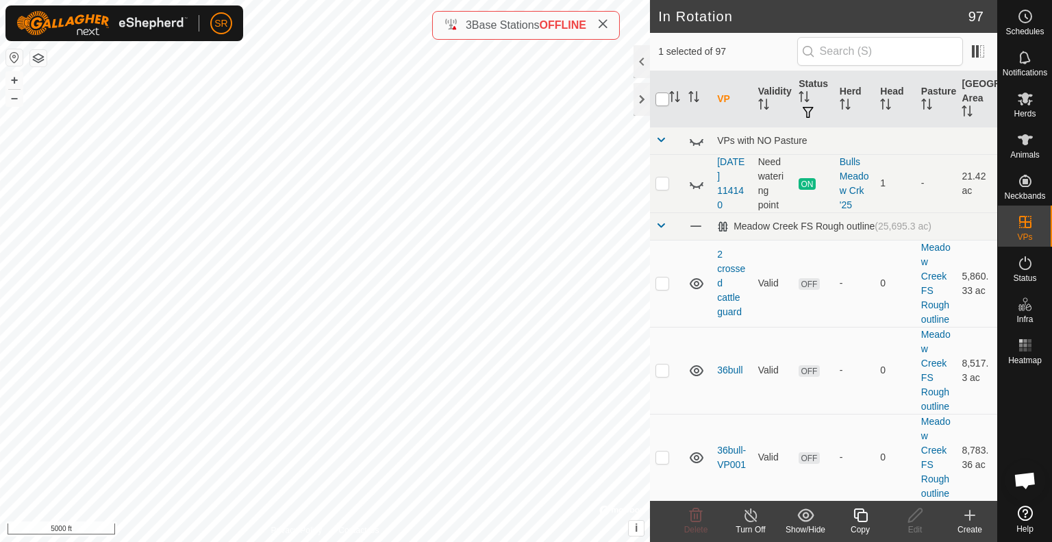
checkbox input "true"
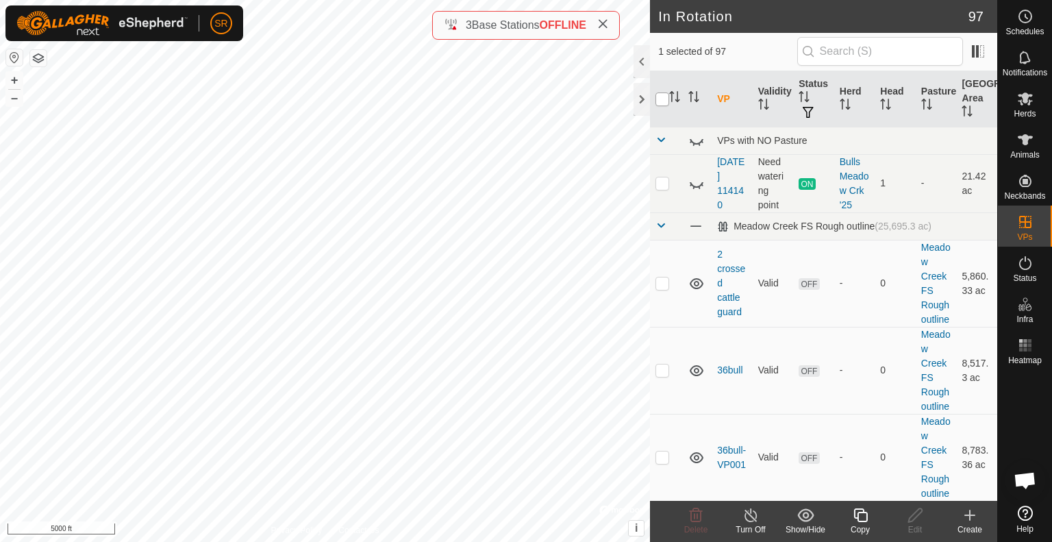
checkbox input "true"
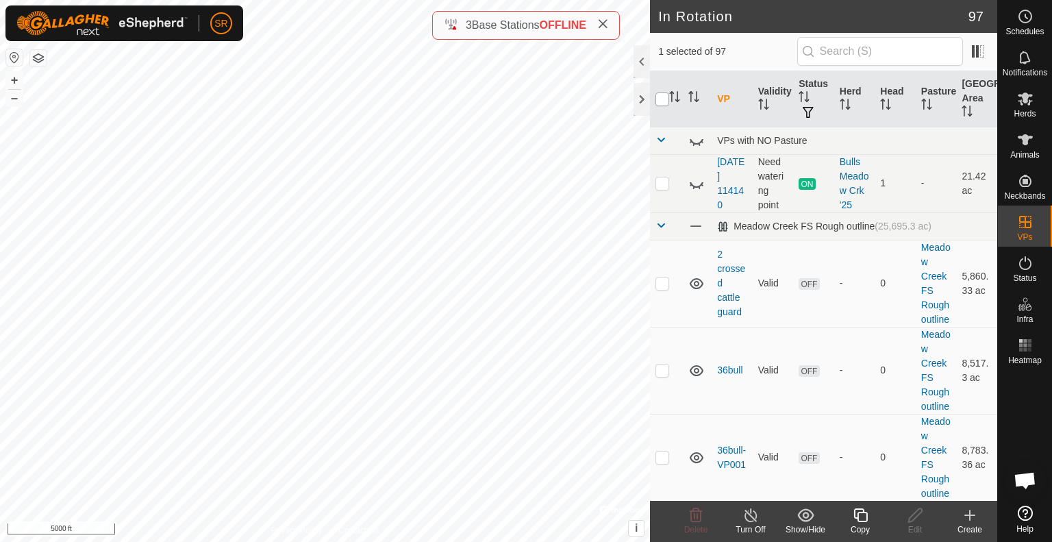
checkbox input "true"
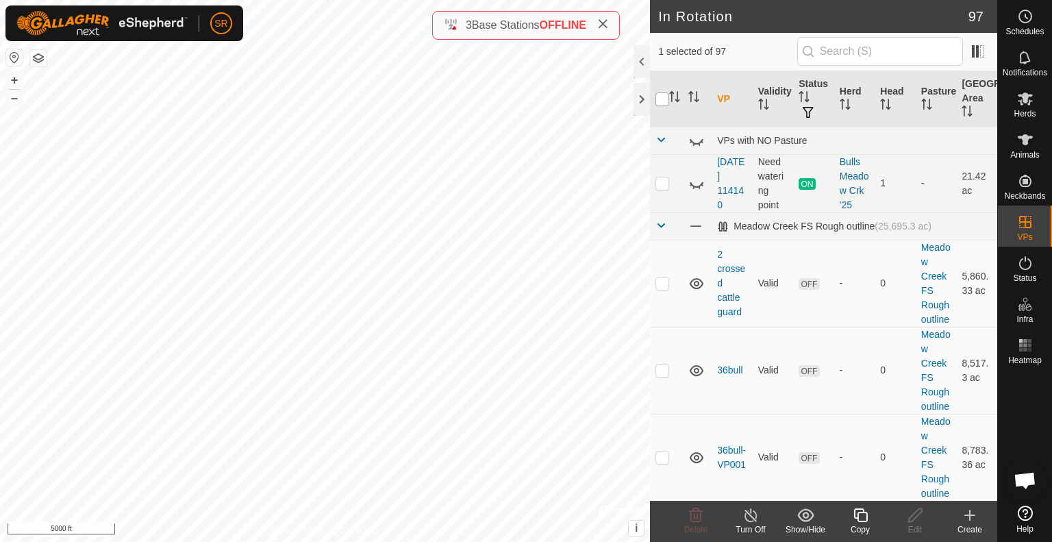
checkbox input "true"
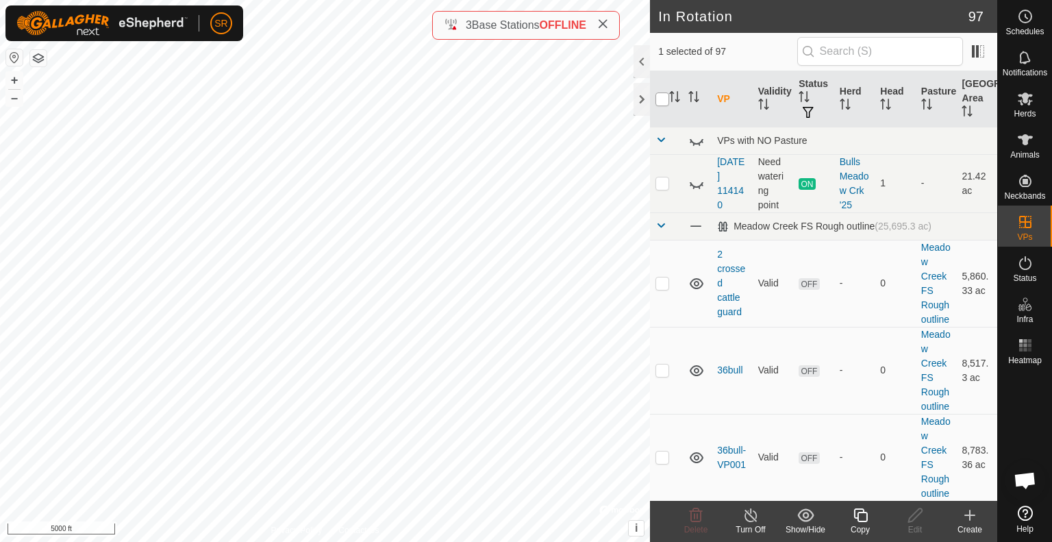
checkbox input "true"
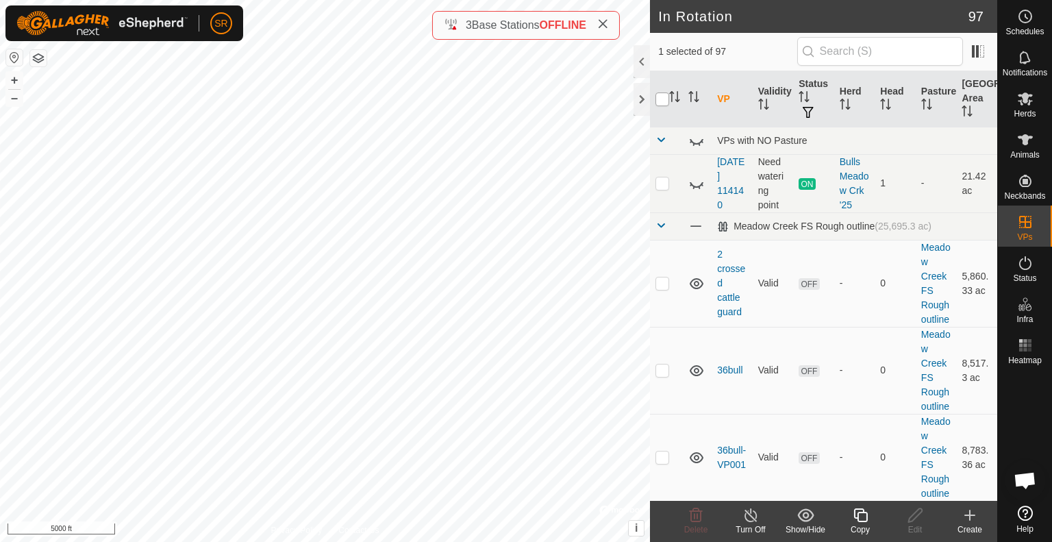
checkbox input "true"
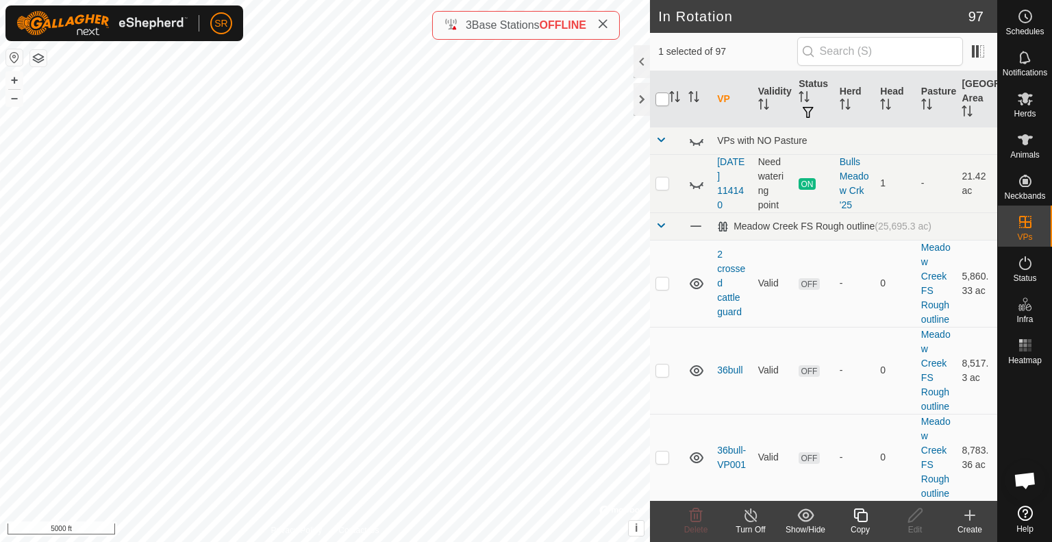
checkbox input "true"
click at [667, 103] on input "checkbox" at bounding box center [662, 99] width 14 height 14
checkbox input "false"
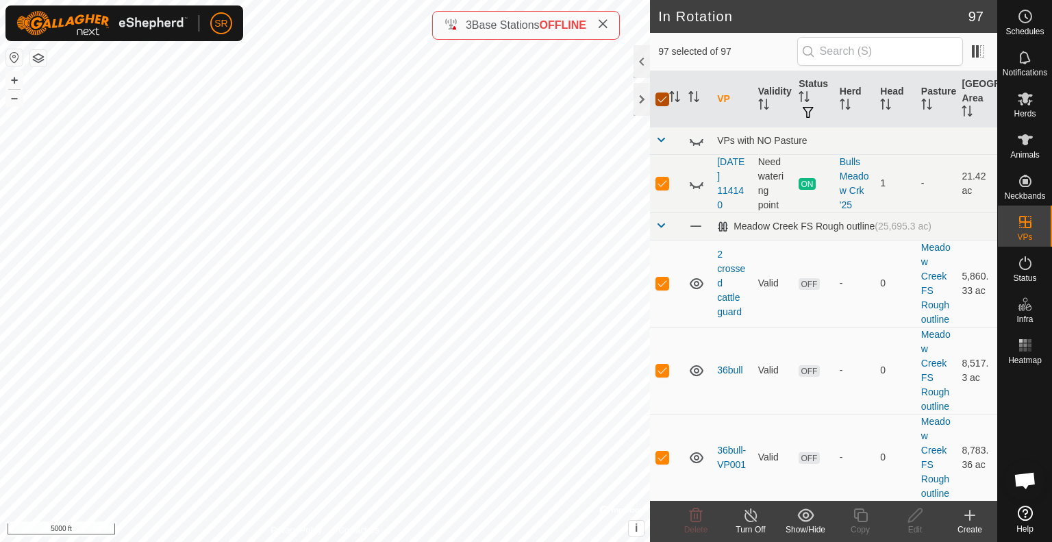
checkbox input "false"
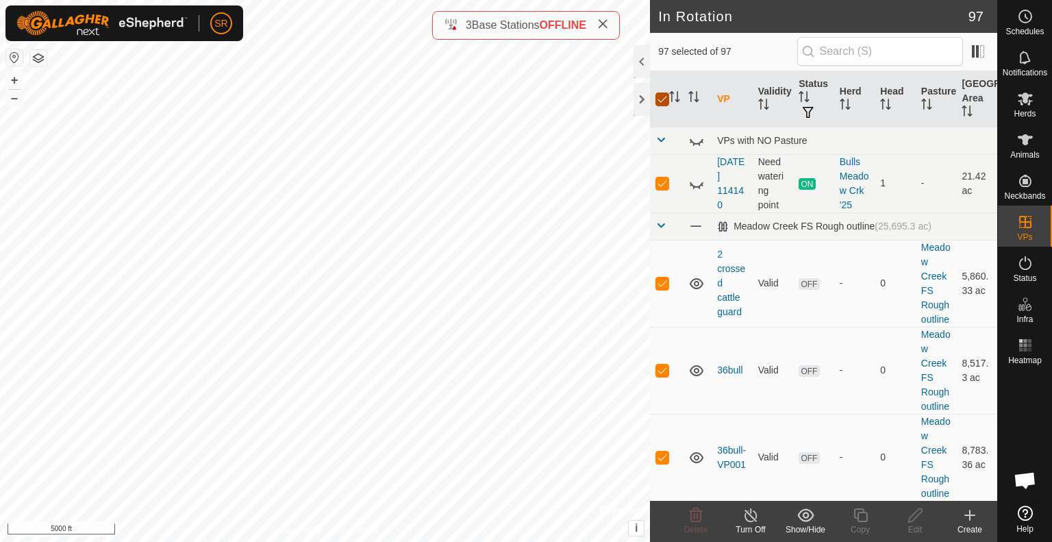
checkbox input "false"
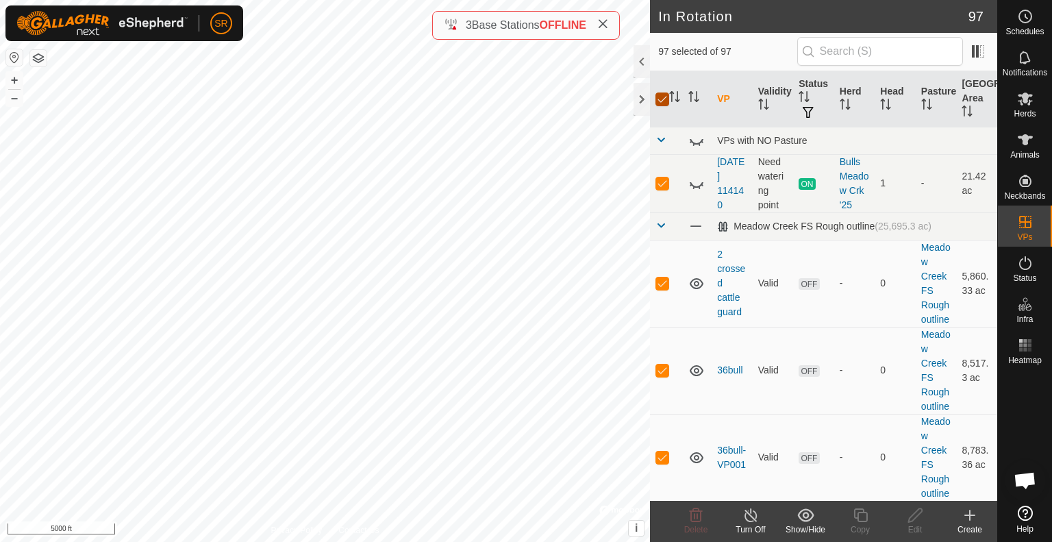
checkbox input "false"
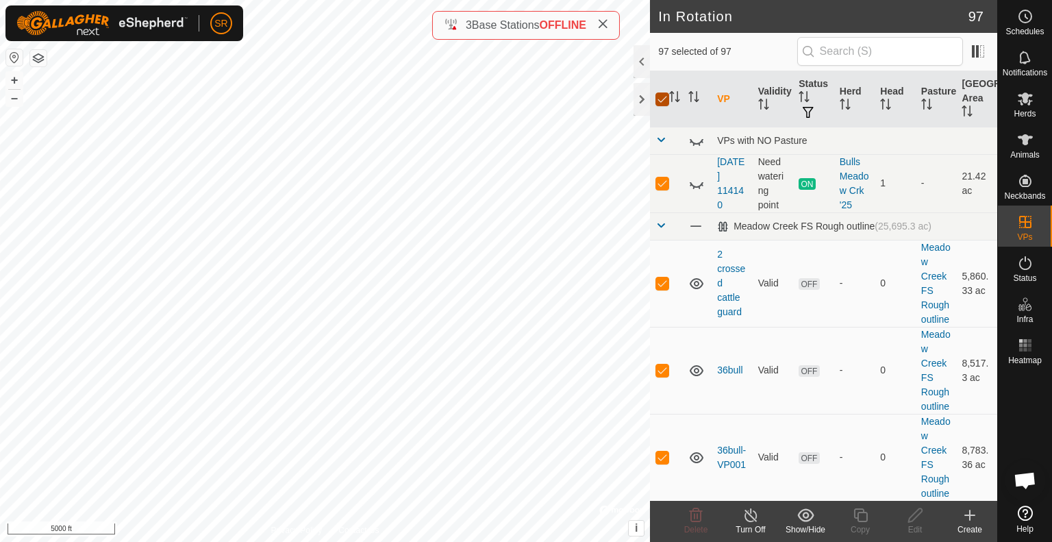
checkbox input "false"
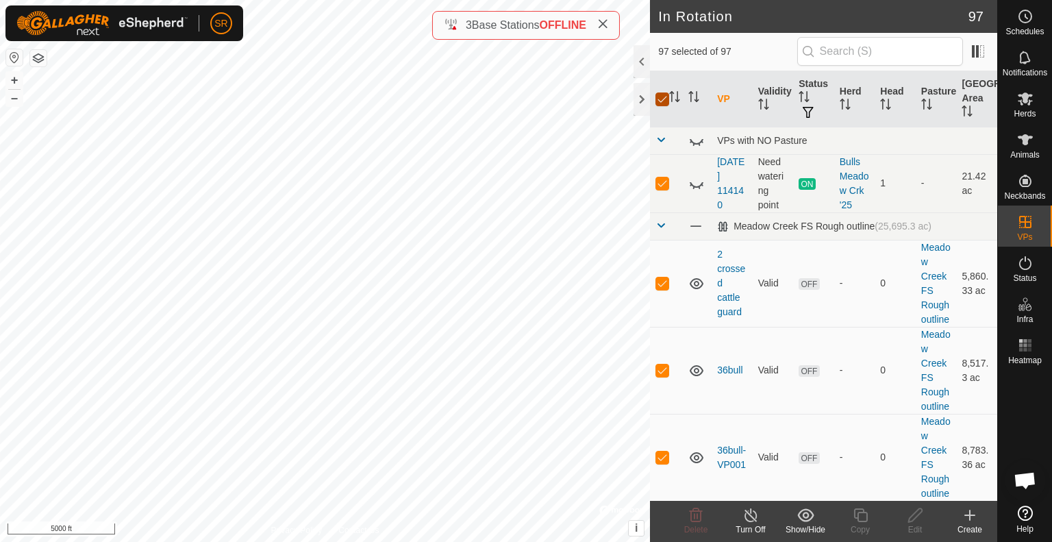
checkbox input "false"
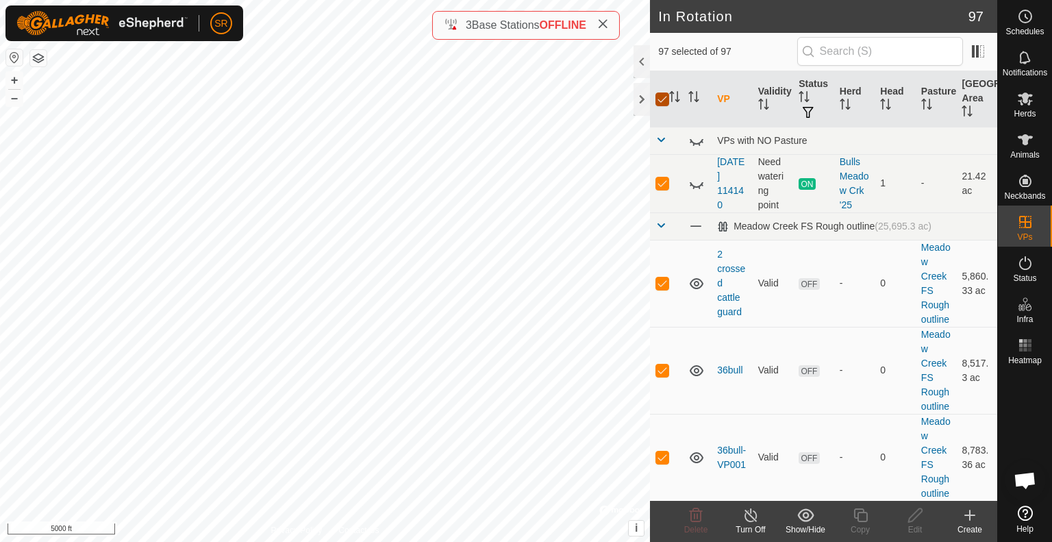
checkbox input "false"
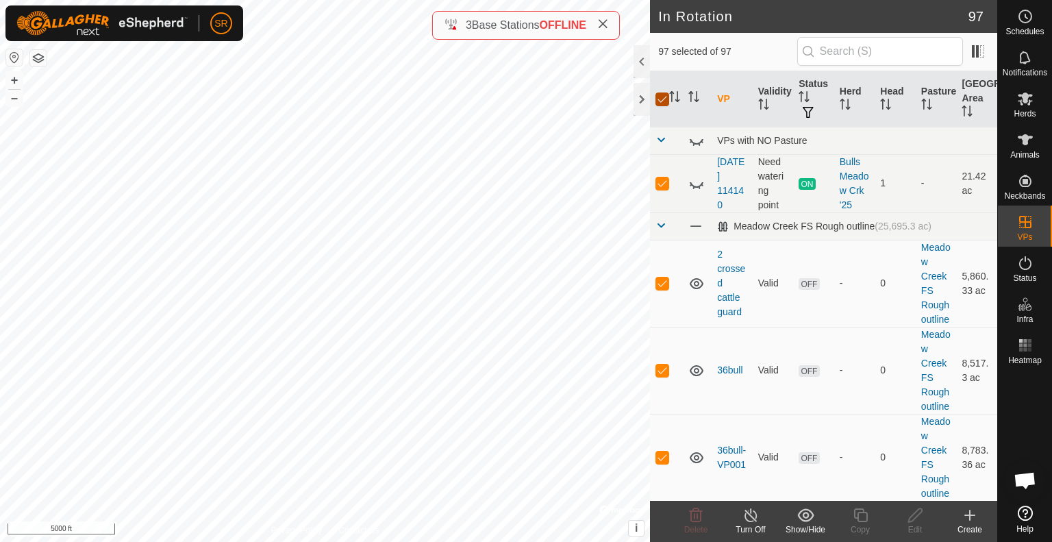
checkbox input "false"
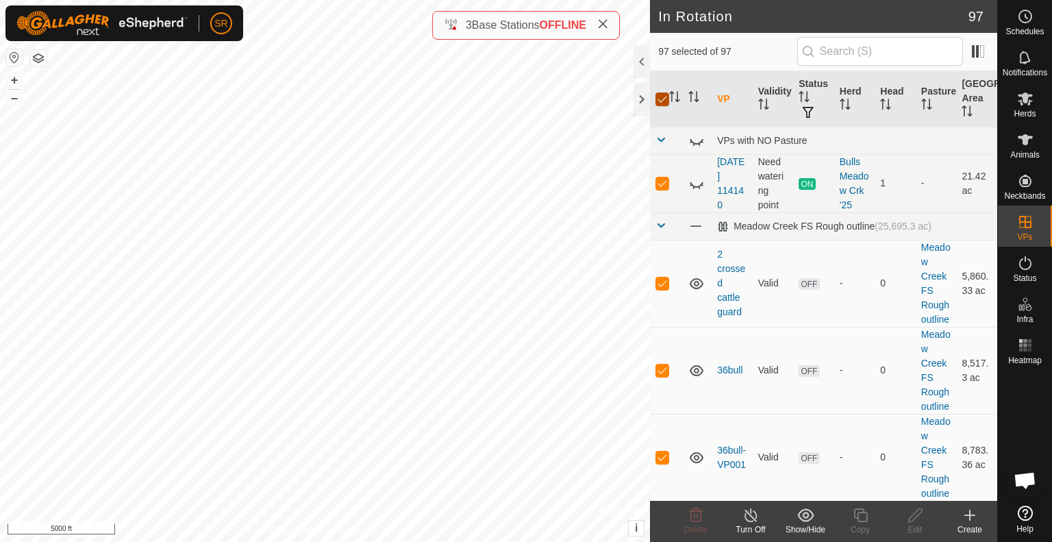
checkbox input "false"
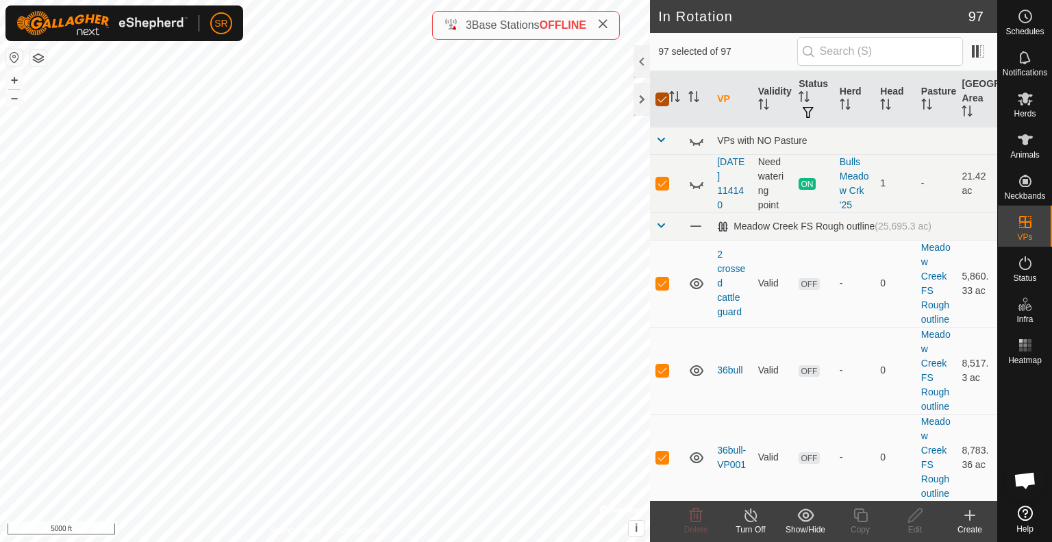
checkbox input "false"
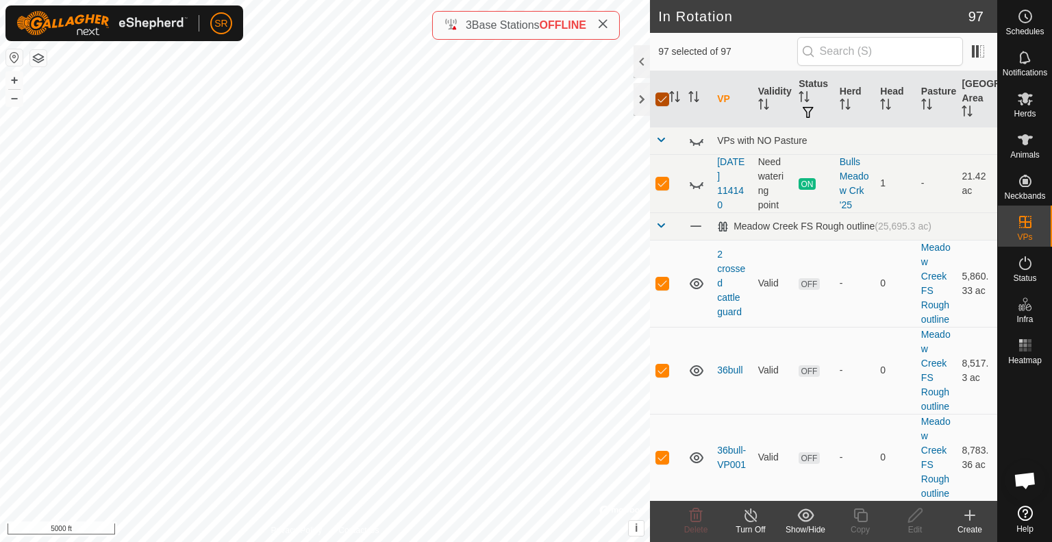
checkbox input "false"
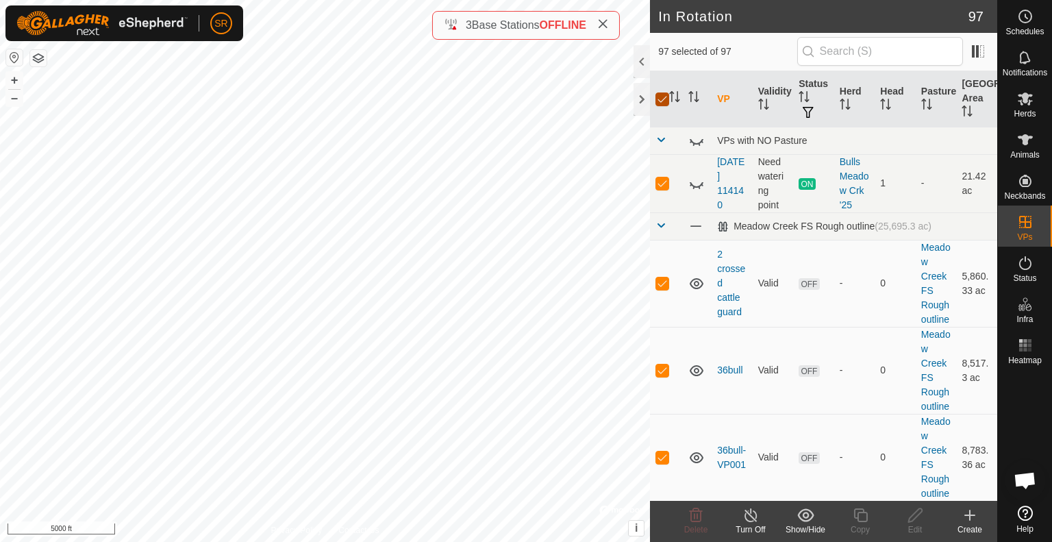
checkbox input "false"
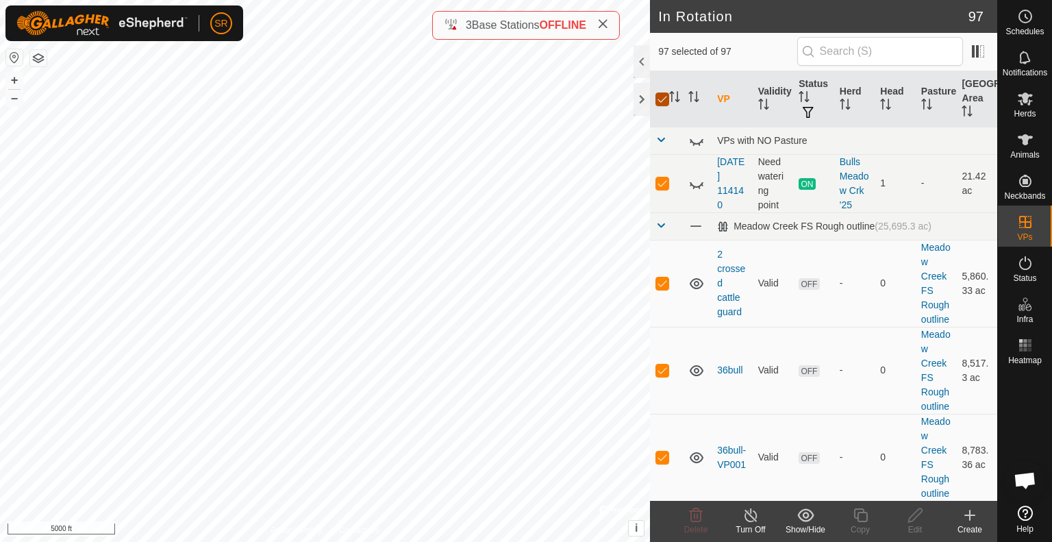
checkbox input "false"
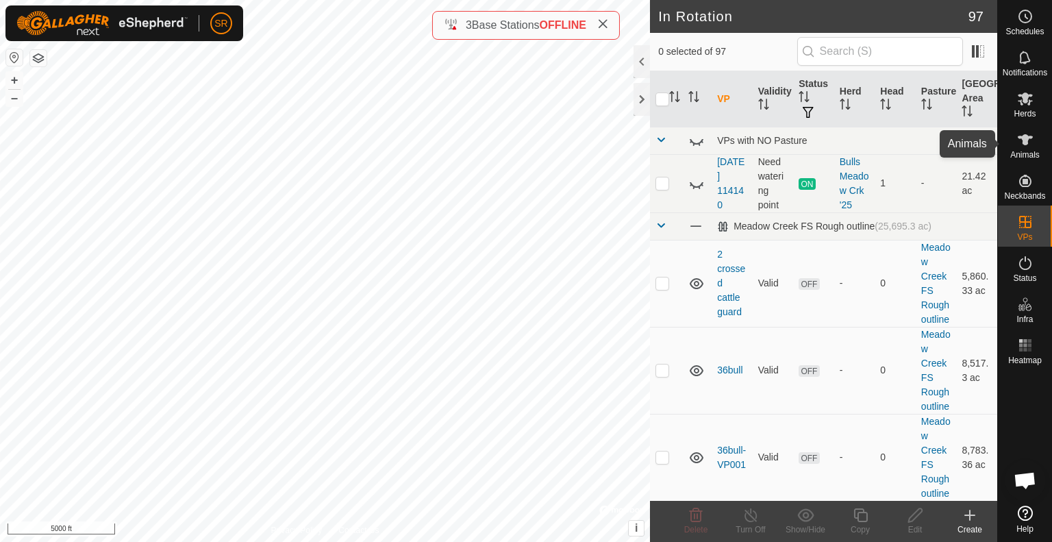
click at [1019, 145] on icon at bounding box center [1025, 140] width 16 height 16
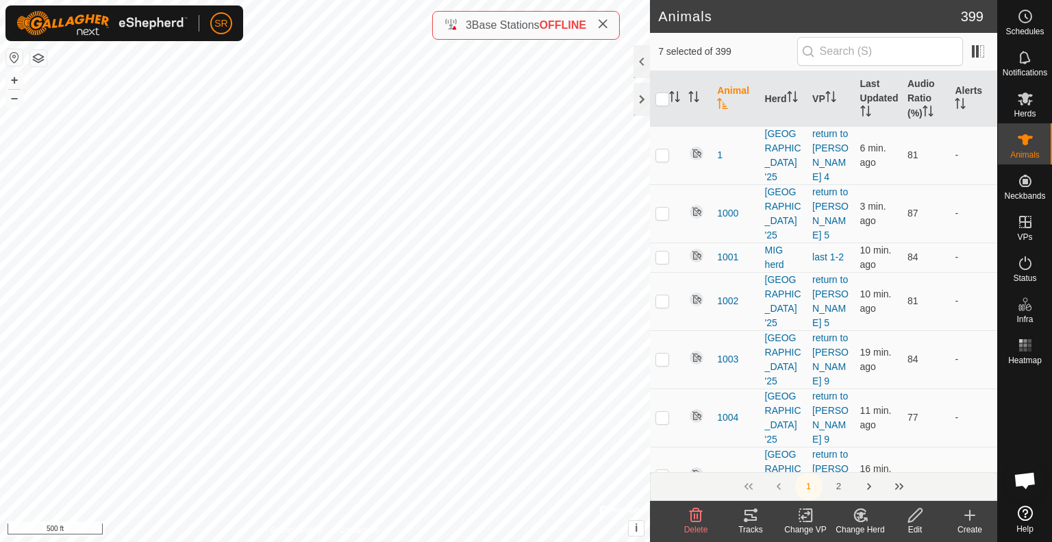
click at [805, 524] on div "Change VP" at bounding box center [805, 529] width 55 height 12
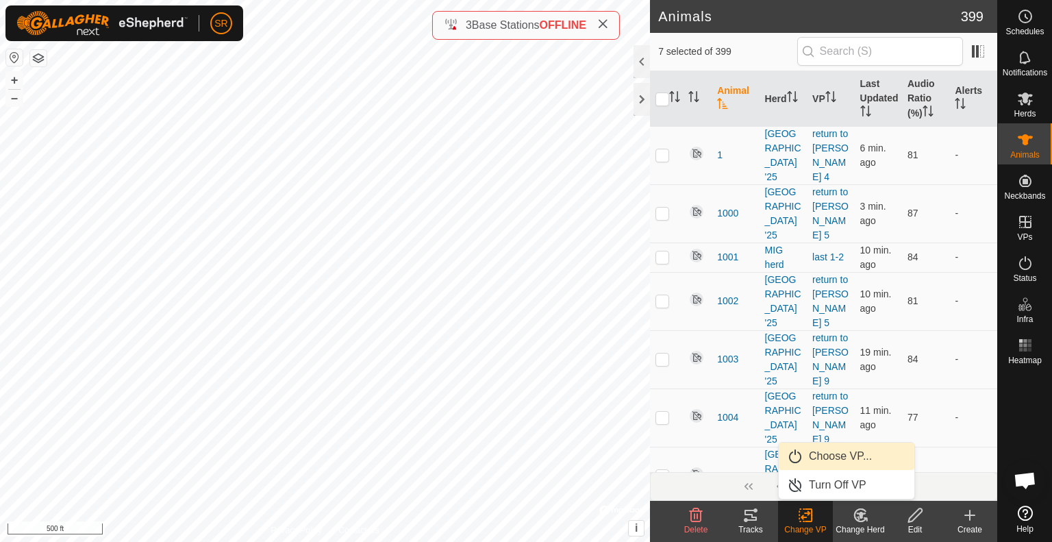
click at [841, 449] on link "Choose VP..." at bounding box center [847, 455] width 136 height 27
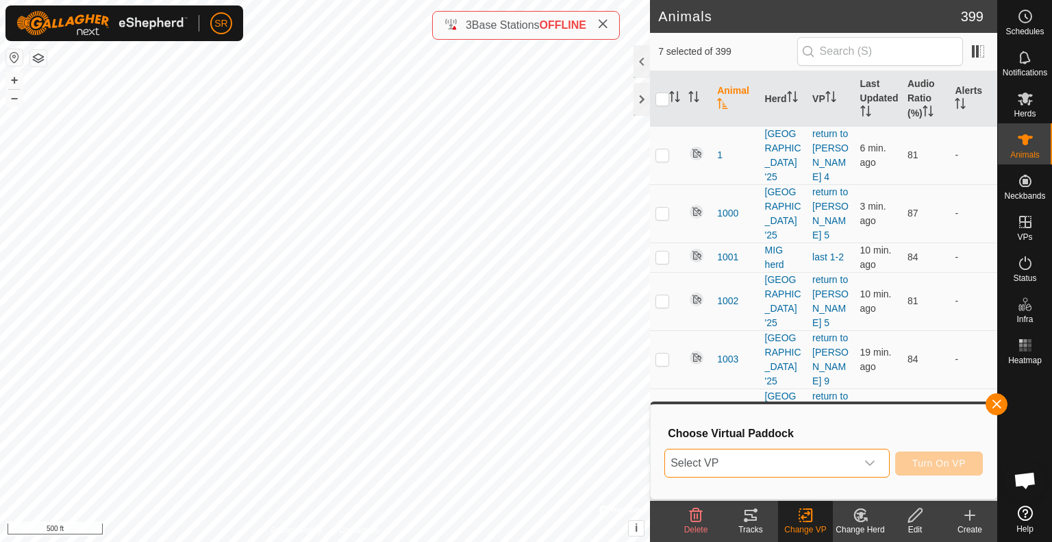
click at [841, 465] on span "Select VP" at bounding box center [760, 462] width 191 height 27
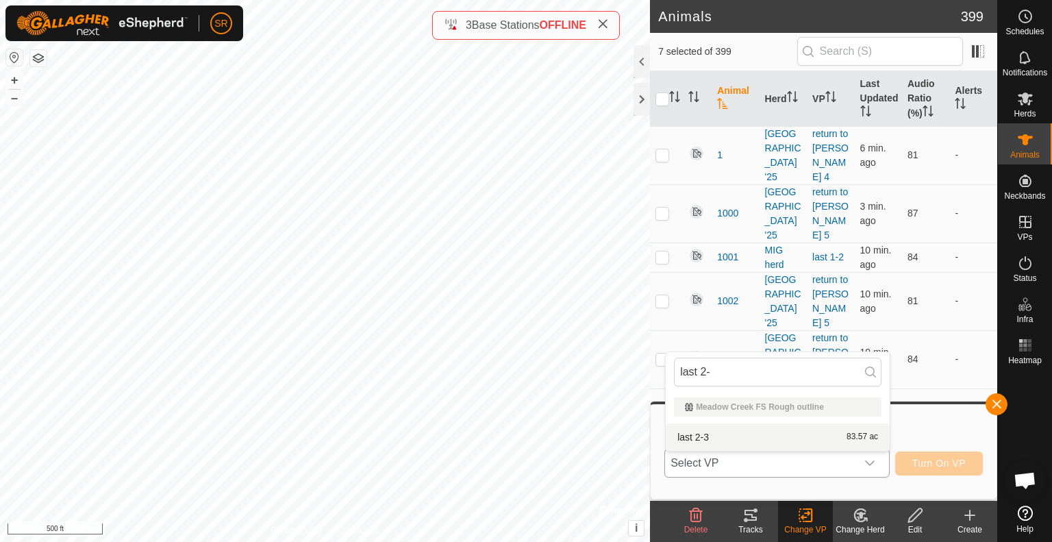
click at [798, 439] on li "last 2-3 83.57 ac" at bounding box center [778, 436] width 224 height 27
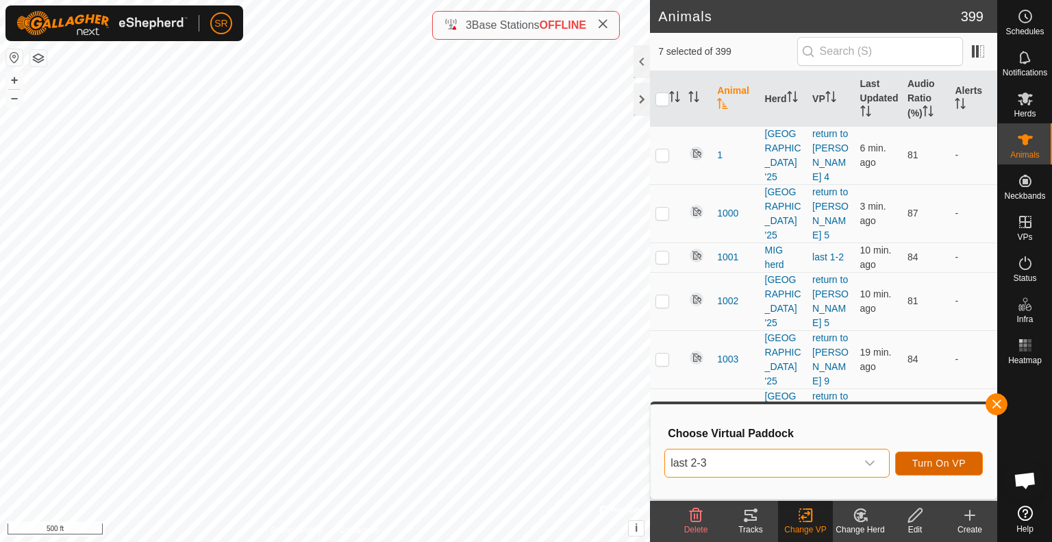
click at [931, 467] on span "Turn On VP" at bounding box center [938, 463] width 53 height 11
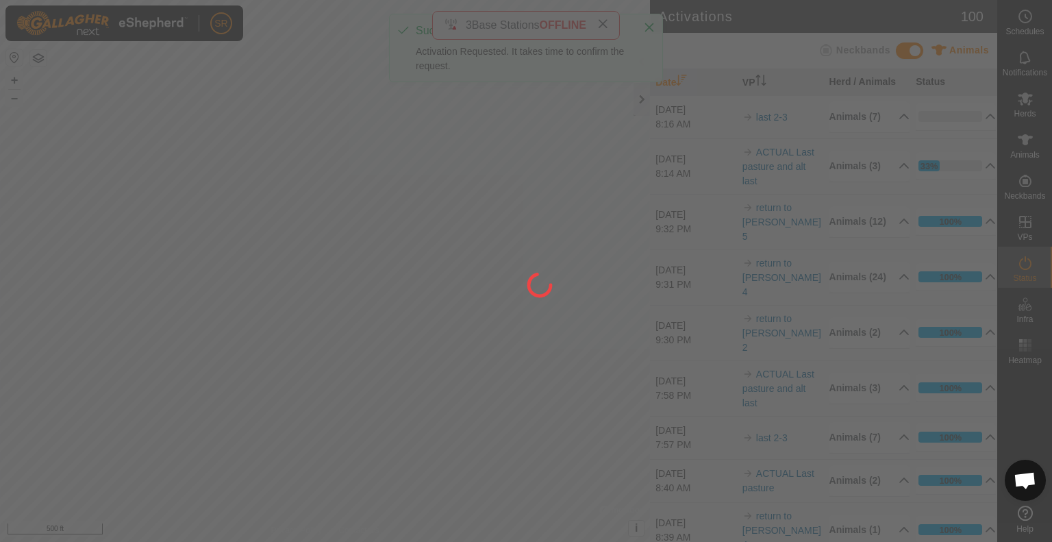
drag, startPoint x: 297, startPoint y: 483, endPoint x: 432, endPoint y: 362, distance: 180.9
click at [432, 362] on div at bounding box center [526, 271] width 1052 height 542
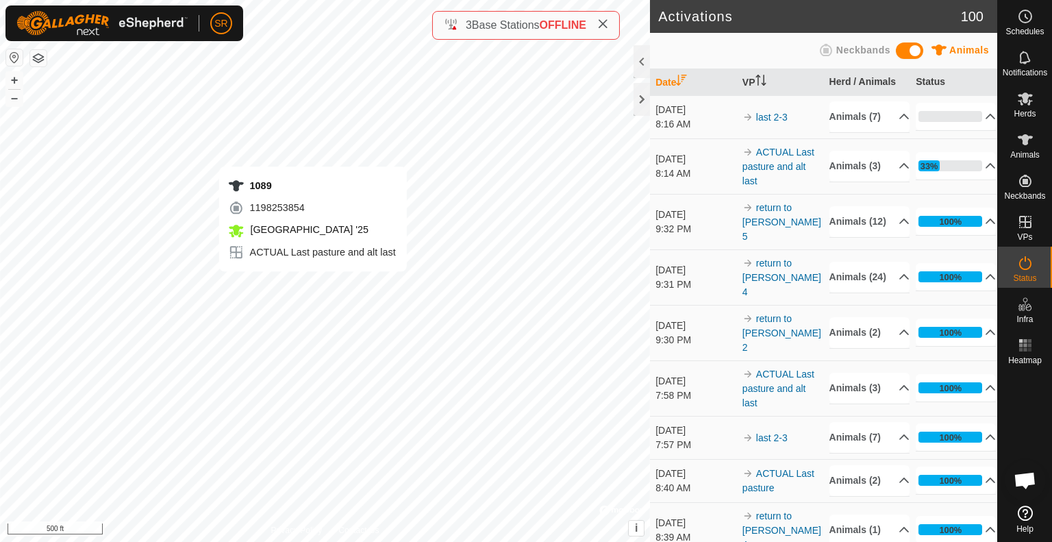
click at [312, 285] on div "1089 1198253854 [GEOGRAPHIC_DATA] '25 ACTUAL Last pasture and alt last + – ⇧ i …" at bounding box center [325, 271] width 650 height 542
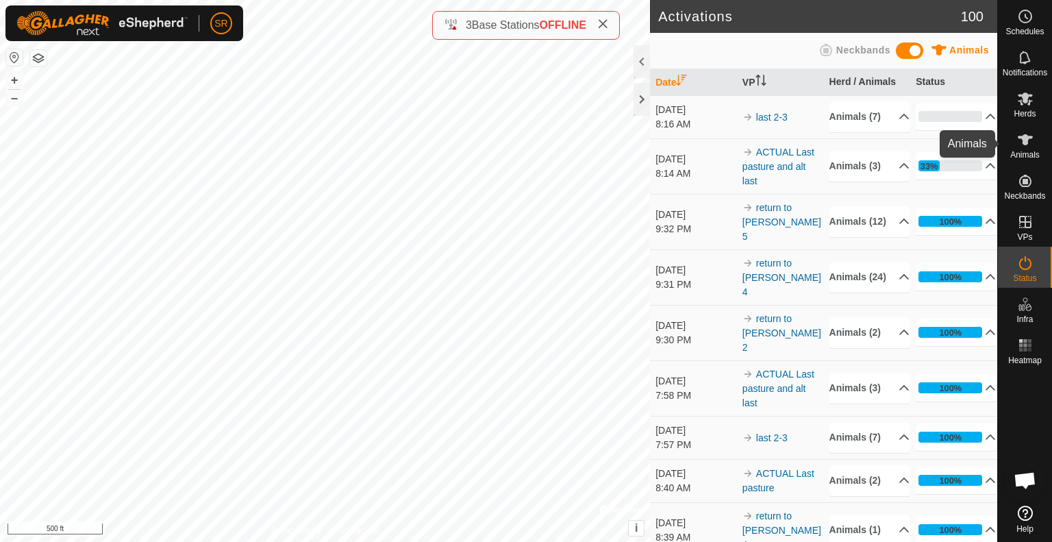
click at [1024, 142] on icon at bounding box center [1025, 139] width 15 height 11
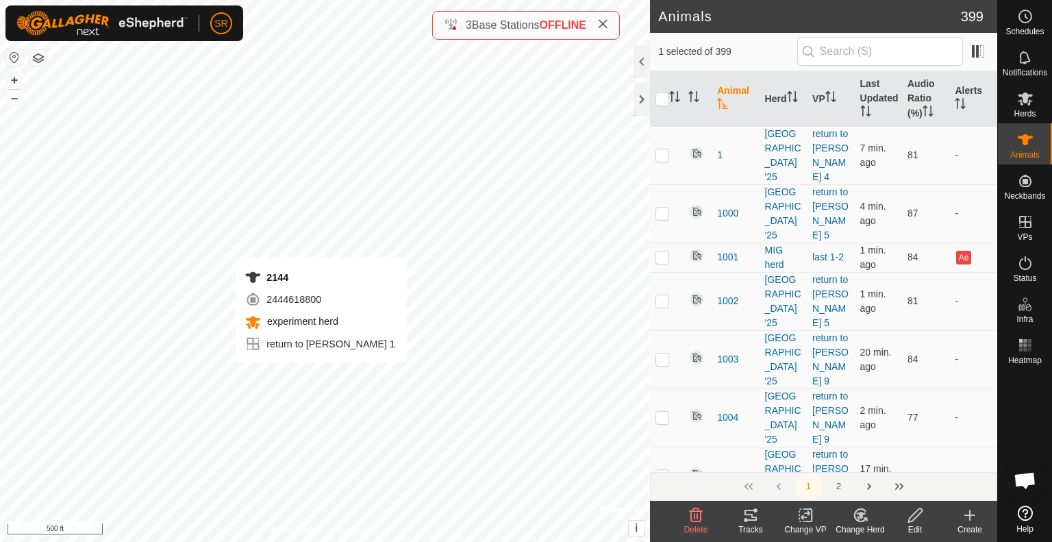
click at [321, 377] on div "2144 2444618800 experiment herd return to [PERSON_NAME] 1 + – ⇧ i © Mapbox , © …" at bounding box center [325, 271] width 650 height 542
click at [312, 399] on div "1133 2223488878 MIG herd last 2-3 + – ⇧ i © Mapbox , © OpenStreetMap , Improve …" at bounding box center [325, 271] width 650 height 542
click at [327, 393] on div "1034 2293081542 MIG herd last 2-3 + – ⇧ i © Mapbox , © OpenStreetMap , Improve …" at bounding box center [325, 271] width 650 height 542
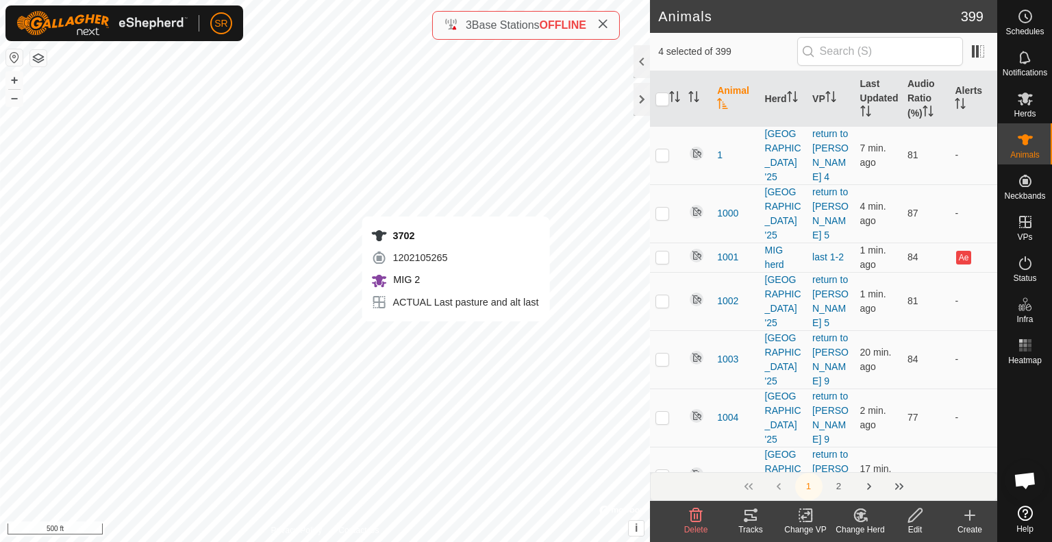
click at [455, 335] on div "3702 1202105265 MIG 2 ACTUAL Last pasture and alt last + – ⇧ i © Mapbox , © Ope…" at bounding box center [325, 271] width 650 height 542
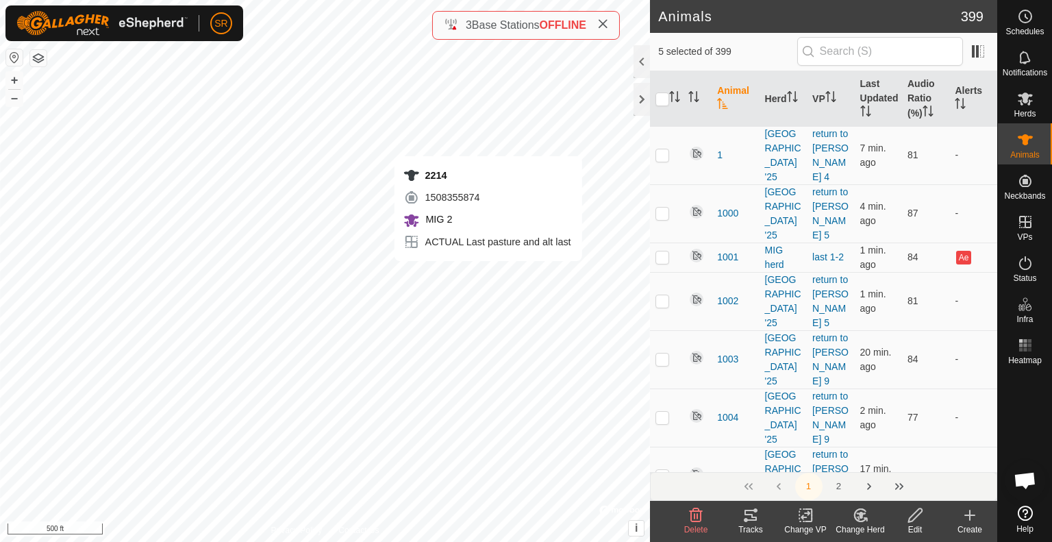
click at [488, 275] on div "2214 1508355874 MIG 2 ACTUAL Last pasture and alt last + – ⇧ i © Mapbox , © Ope…" at bounding box center [325, 271] width 650 height 542
click at [496, 283] on div "6140 4148225198 MIG 2 ACTUAL Last pasture and alt last + – ⇧ i © Mapbox , © Ope…" at bounding box center [325, 271] width 650 height 542
click at [508, 273] on div "674 2601062097 MIG 2 ACTUAL Last pasture and alt last + – ⇧ i © Mapbox , © Open…" at bounding box center [325, 271] width 650 height 542
click at [808, 513] on icon at bounding box center [806, 515] width 10 height 9
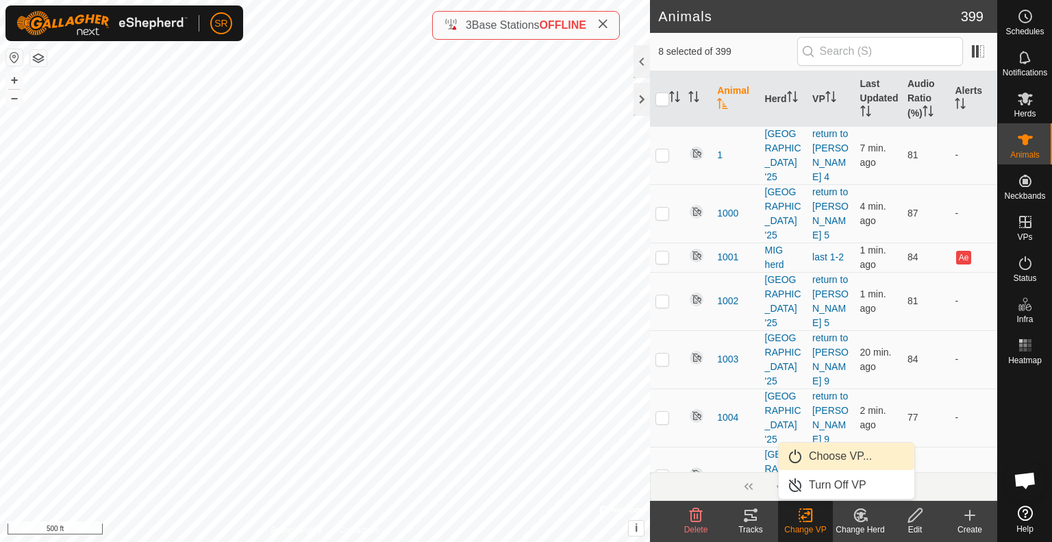
click at [831, 454] on link "Choose VP..." at bounding box center [847, 455] width 136 height 27
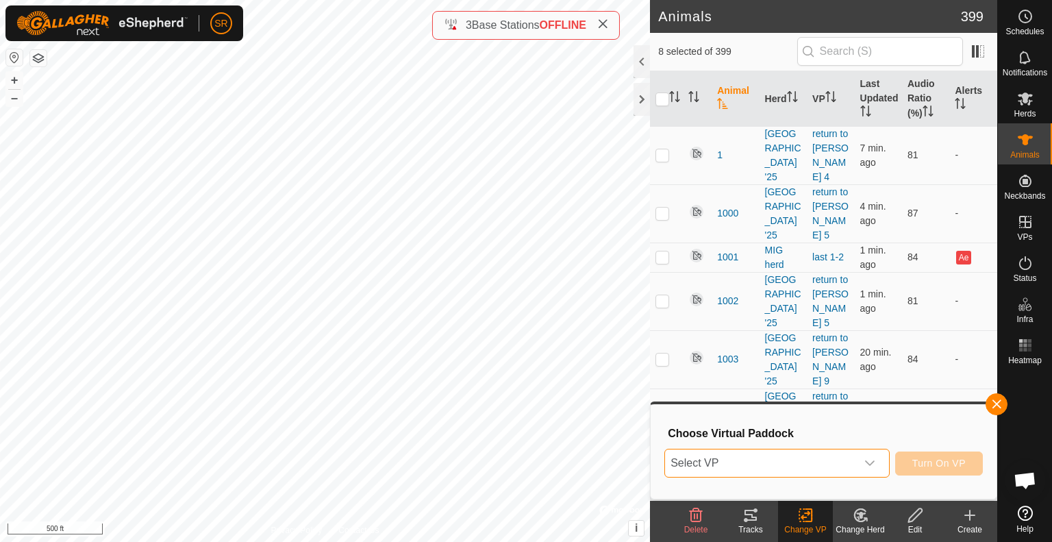
click at [811, 463] on span "Select VP" at bounding box center [760, 462] width 191 height 27
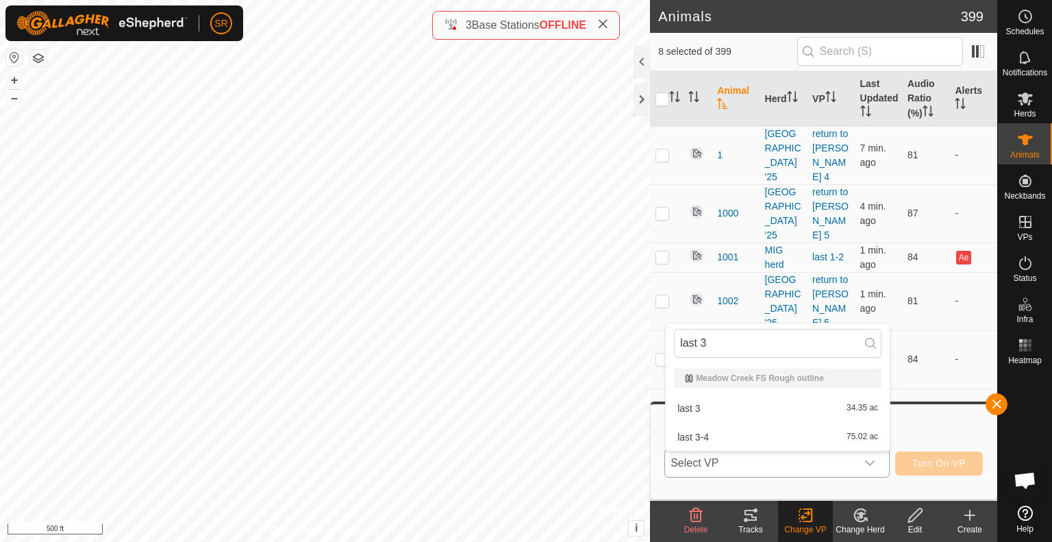
click at [792, 437] on li "last 3-4 75.02 ac" at bounding box center [778, 436] width 224 height 27
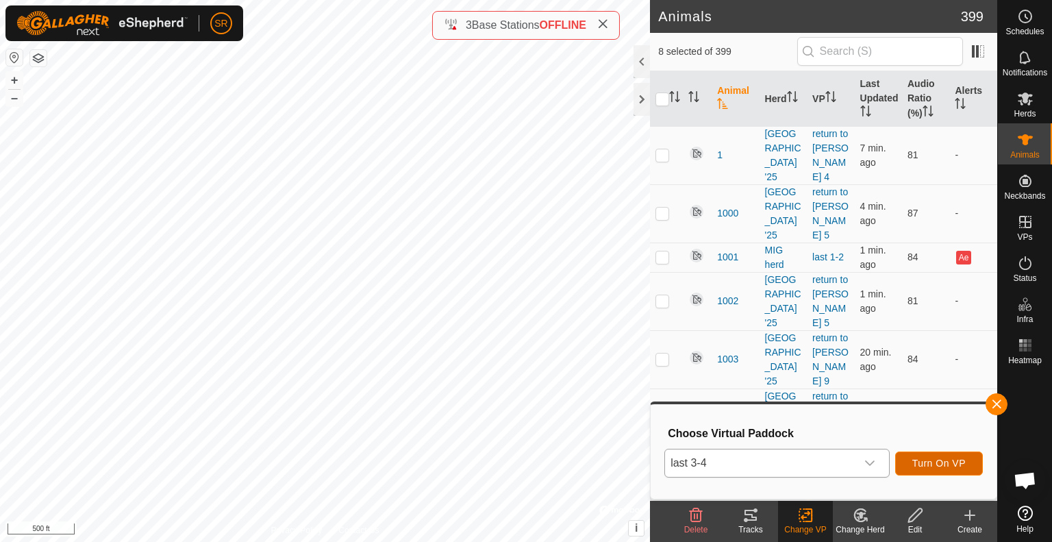
click at [926, 468] on span "Turn On VP" at bounding box center [938, 463] width 53 height 11
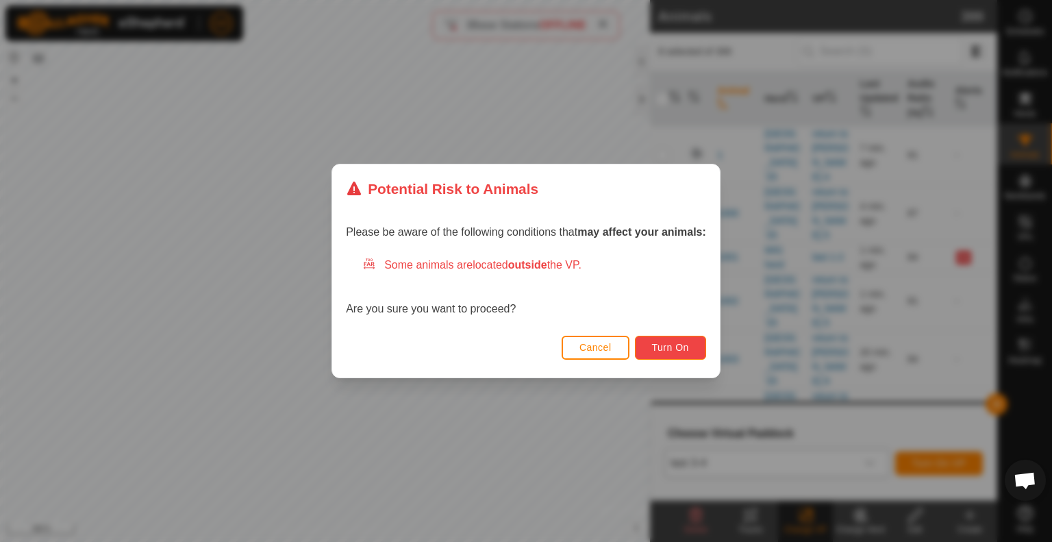
click at [660, 336] on button "Turn On" at bounding box center [670, 348] width 71 height 24
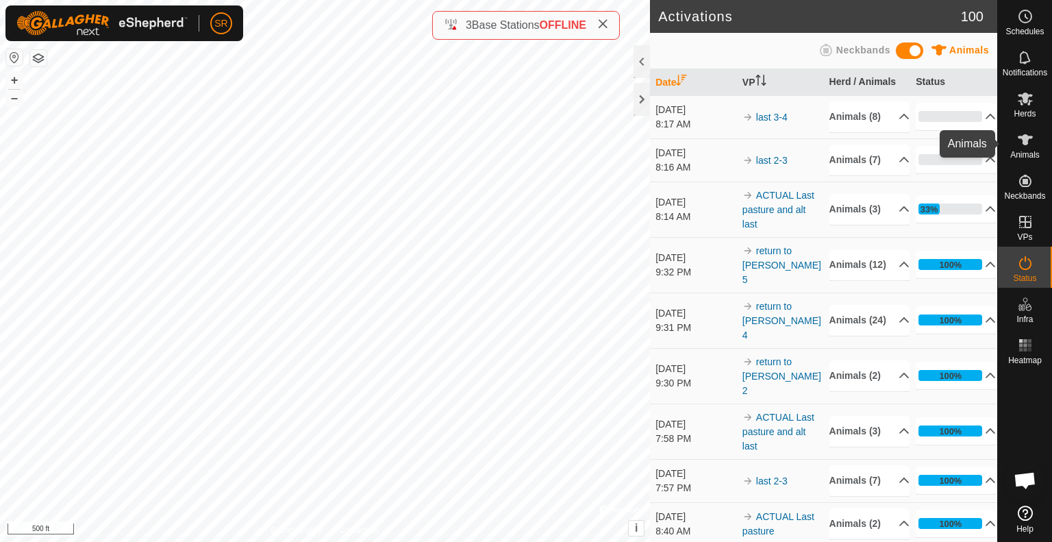
click at [1023, 149] on es-animals-svg-icon at bounding box center [1025, 140] width 25 height 22
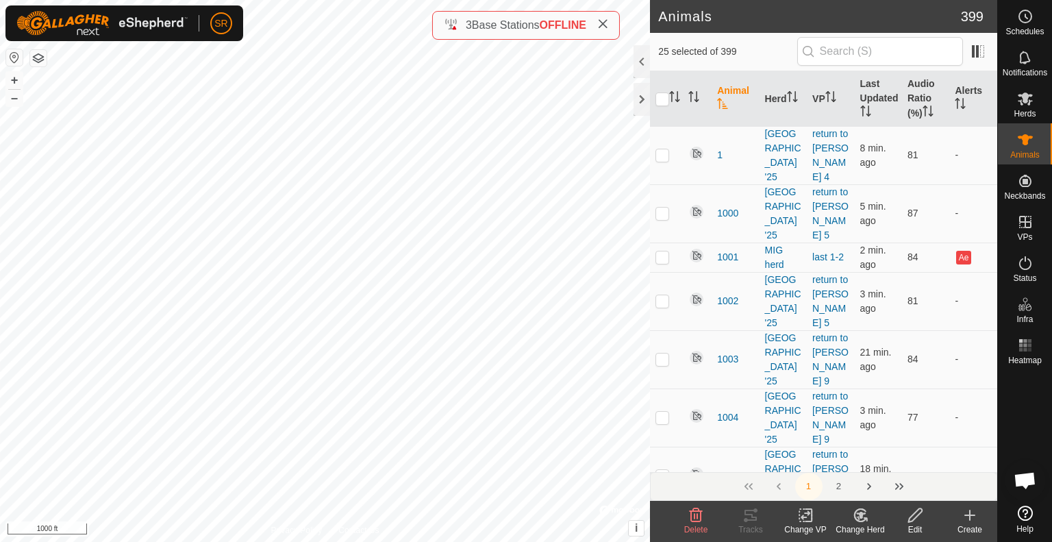
click at [801, 518] on icon at bounding box center [805, 515] width 17 height 16
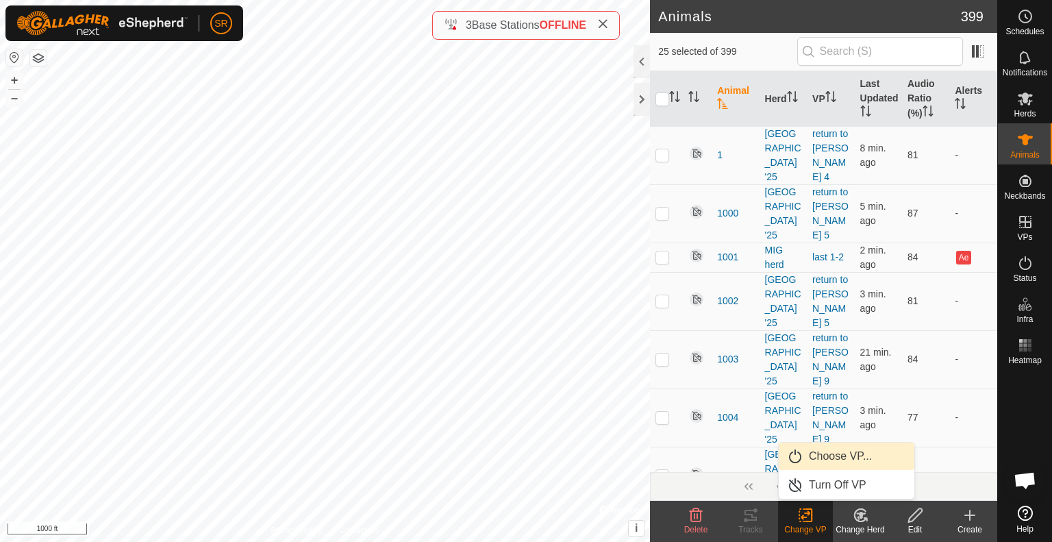
click at [839, 463] on link "Choose VP..." at bounding box center [847, 455] width 136 height 27
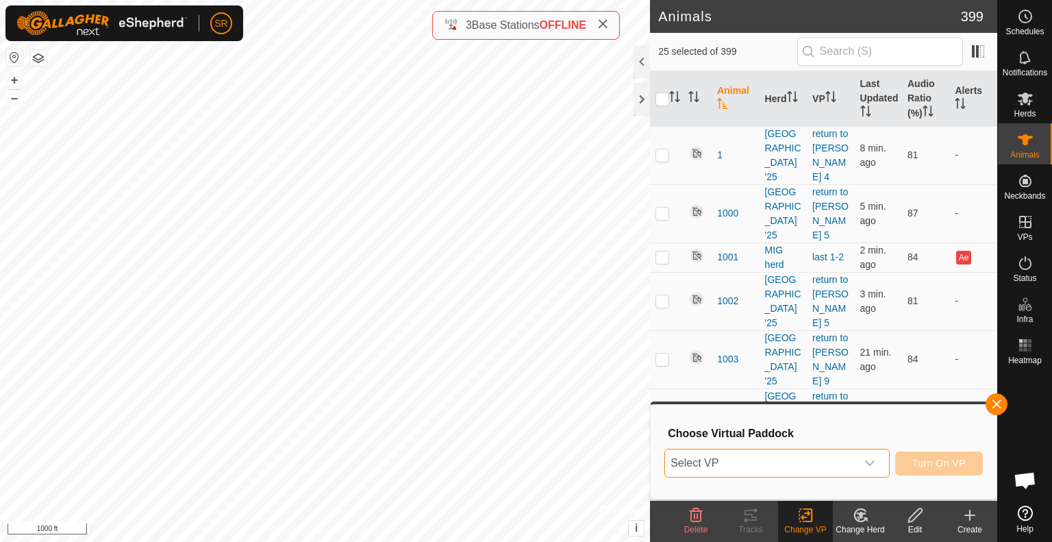
click at [839, 463] on span "Select VP" at bounding box center [760, 462] width 191 height 27
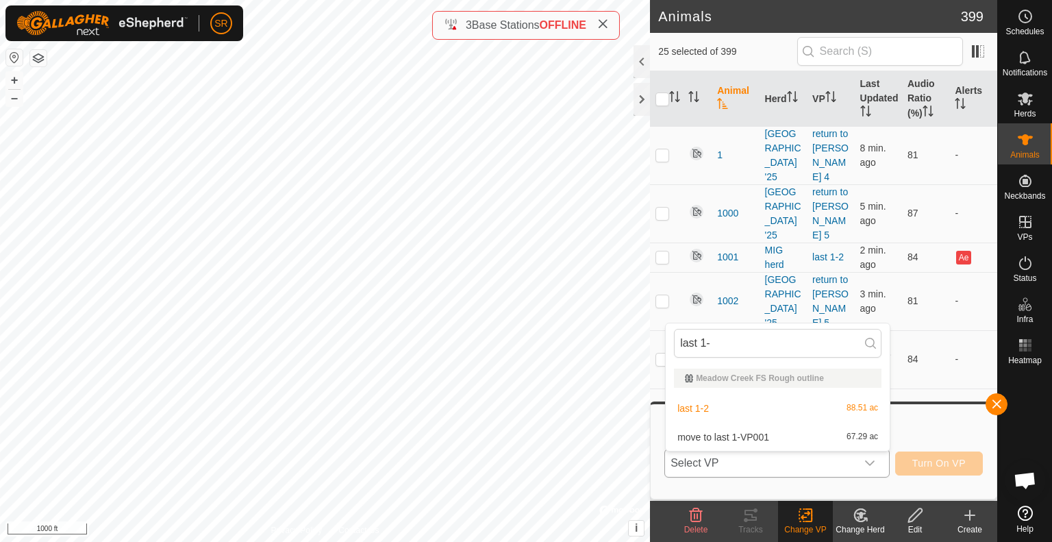
drag, startPoint x: 770, startPoint y: 399, endPoint x: 756, endPoint y: 413, distance: 19.4
click at [756, 413] on li "last 1-2 88.51 ac" at bounding box center [778, 408] width 224 height 27
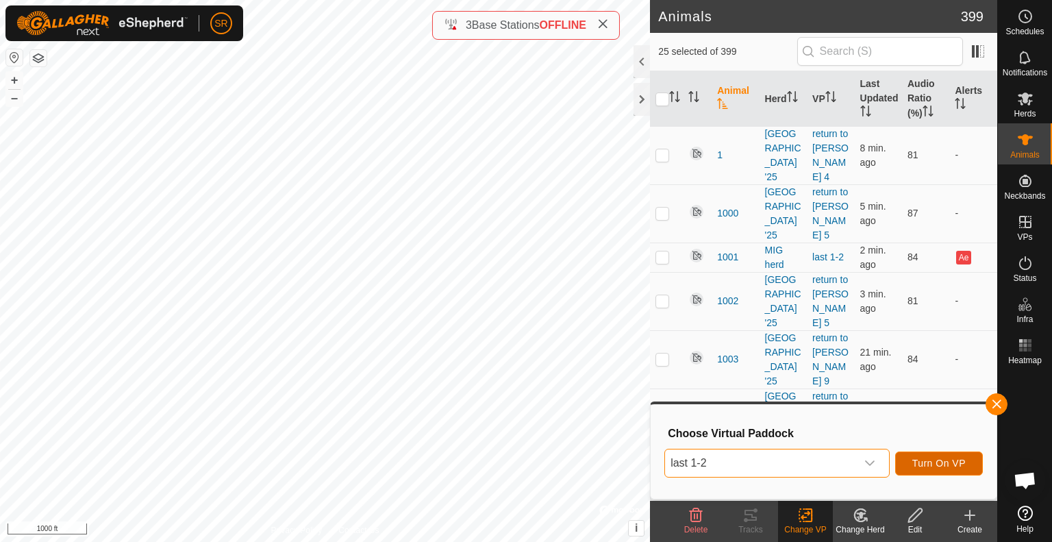
click at [934, 455] on button "Turn On VP" at bounding box center [939, 463] width 88 height 24
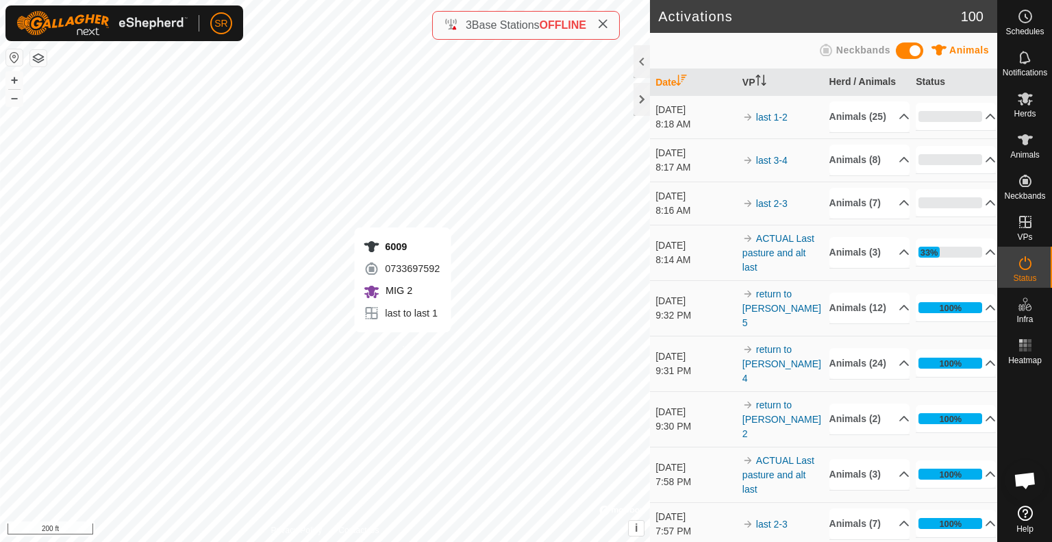
click at [403, 346] on div "6009 0733697592 MIG 2 last to last 1 + – ⇧ i © Mapbox , © OpenStreetMap , Impro…" at bounding box center [325, 271] width 650 height 542
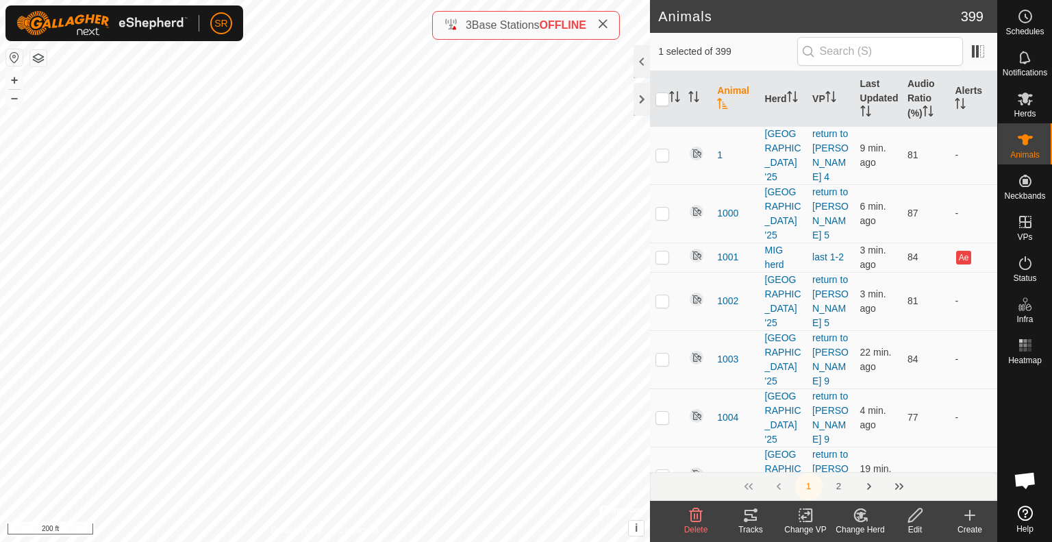
click at [568, 180] on div "6176 0180538793 MIG 2 last to last 1 + – ⇧ i © Mapbox , © OpenStreetMap , Impro…" at bounding box center [325, 271] width 650 height 542
click at [400, 351] on div "6125 1704651006 MIG 2 last to last 1 + – ⇧ i © Mapbox , © OpenStreetMap , Impro…" at bounding box center [325, 271] width 650 height 542
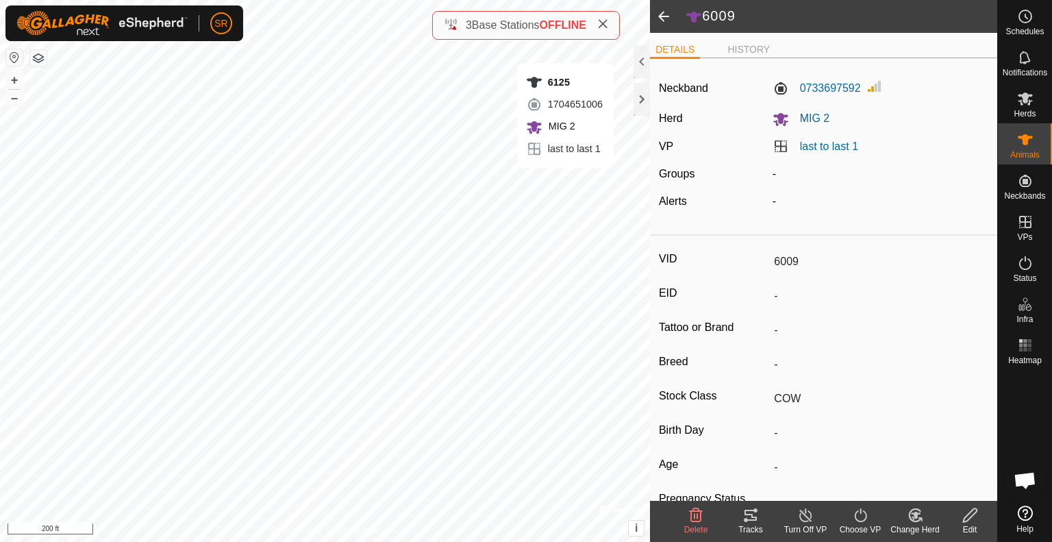
click at [565, 182] on div "6125 1704651006 MIG 2 last to last 1 + – ⇧ i © Mapbox , © OpenStreetMap , Impro…" at bounding box center [325, 271] width 650 height 542
click at [584, 181] on div "6176 0180538793 MIG 2 last to last 1 + – ⇧ i © Mapbox , © OpenStreetMap , Impro…" at bounding box center [325, 271] width 650 height 542
click at [637, 262] on div "6100 1462754974 MIG 2 last to last 1 + – ⇧ i © Mapbox , © OpenStreetMap , Impro…" at bounding box center [325, 271] width 650 height 542
click at [860, 518] on icon at bounding box center [860, 515] width 17 height 16
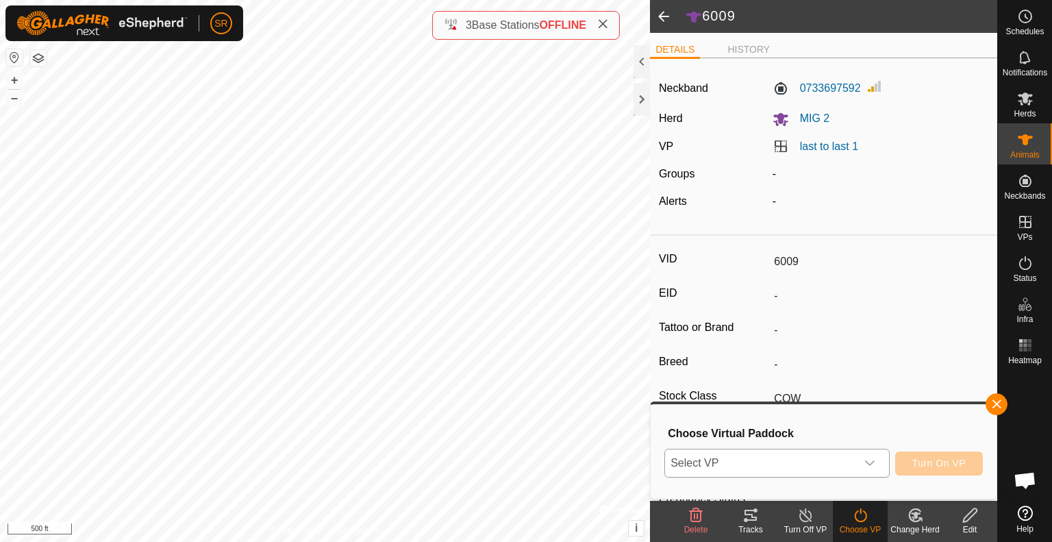
click at [850, 471] on span "Select VP" at bounding box center [760, 462] width 191 height 27
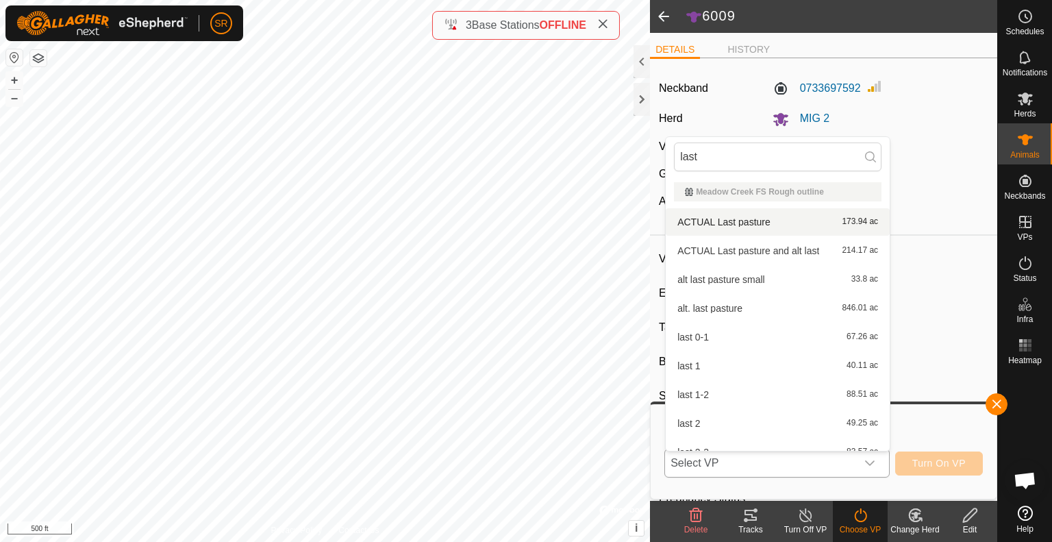
click at [759, 224] on li "ACTUAL Last pasture 173.94 ac" at bounding box center [778, 221] width 224 height 27
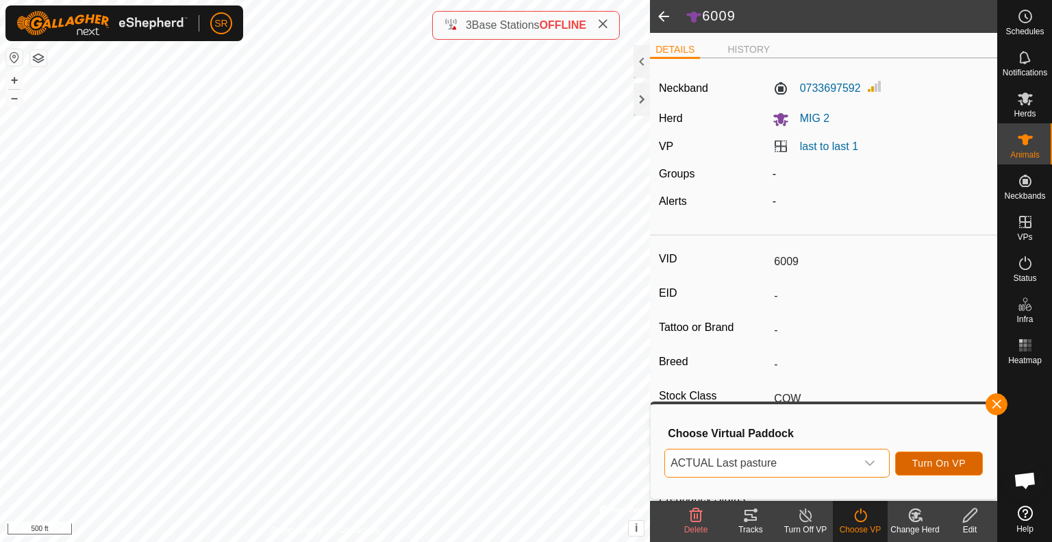
click at [926, 465] on span "Turn On VP" at bounding box center [938, 463] width 53 height 11
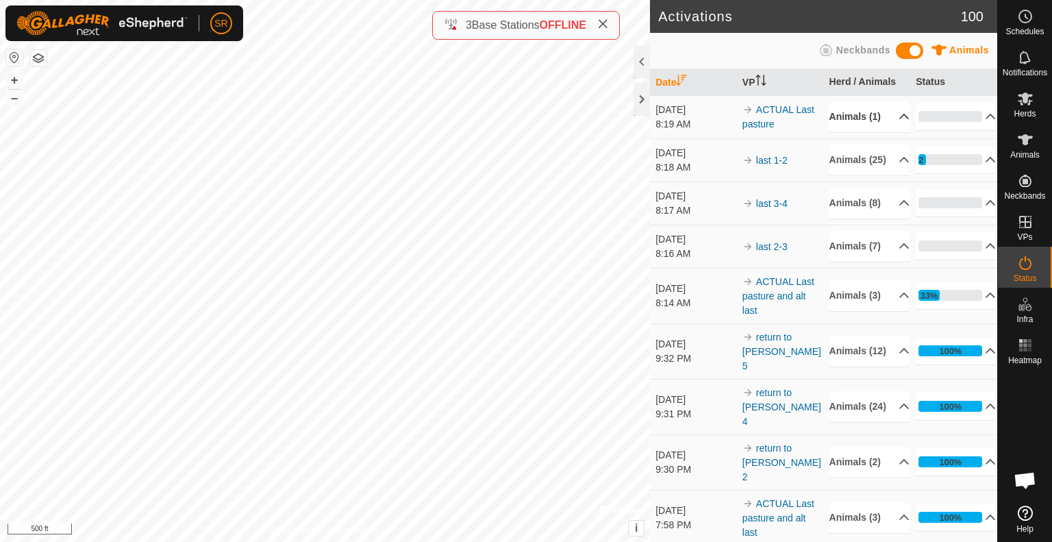
click at [868, 122] on p-accordion-header "Animals (1)" at bounding box center [869, 116] width 80 height 31
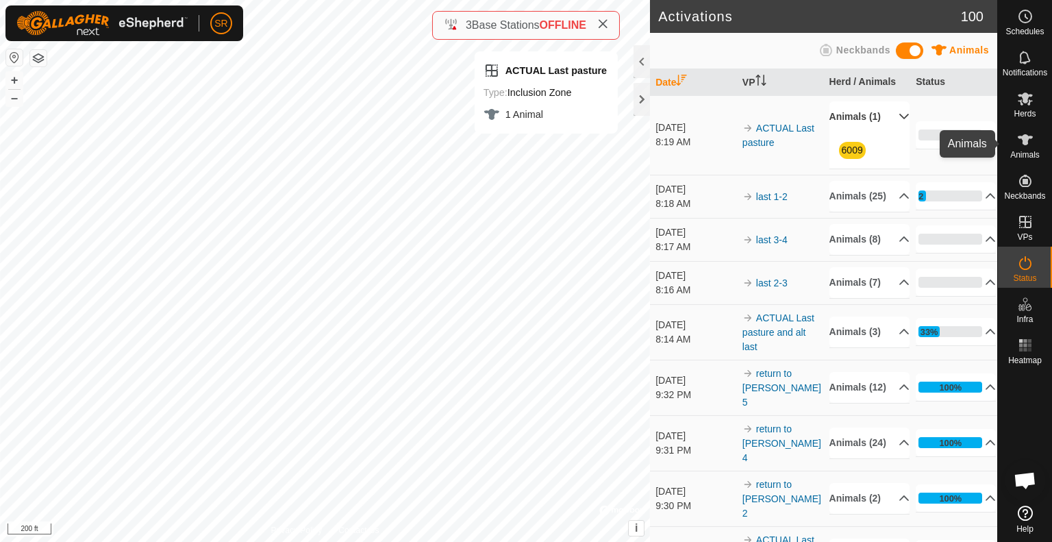
click at [1029, 139] on icon at bounding box center [1025, 140] width 16 height 16
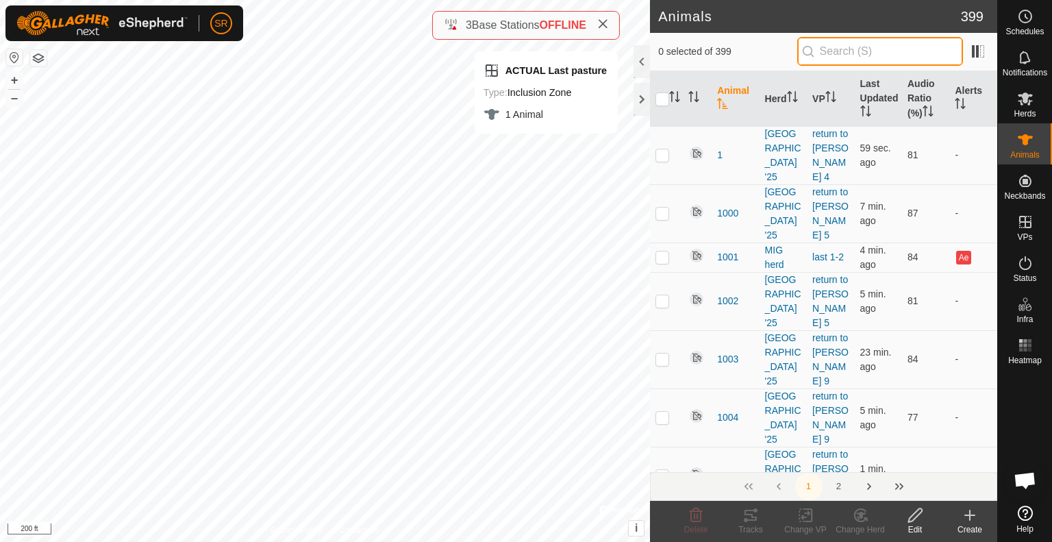
click at [833, 56] on input "text" at bounding box center [880, 51] width 166 height 29
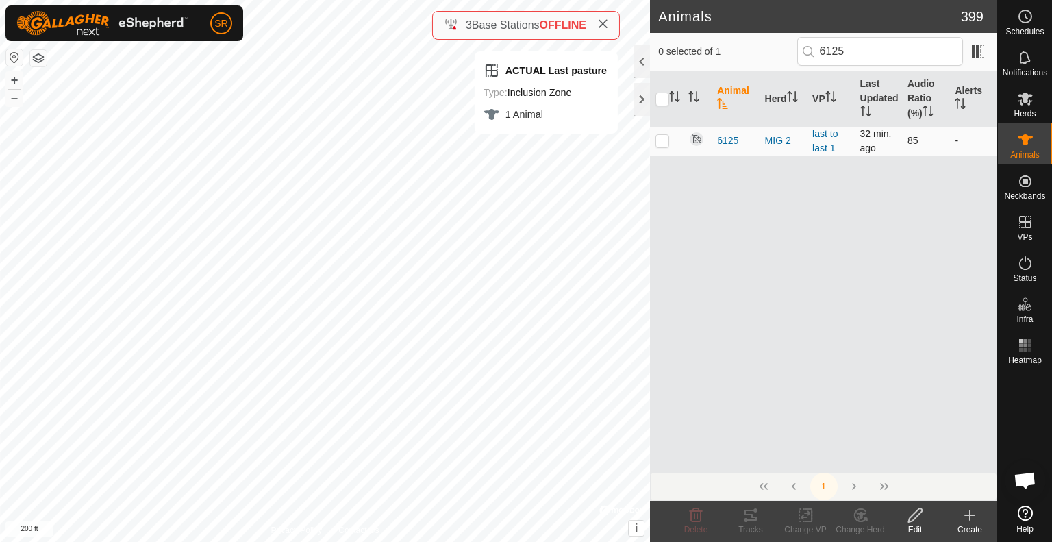
click at [664, 145] on p-checkbox at bounding box center [662, 140] width 14 height 11
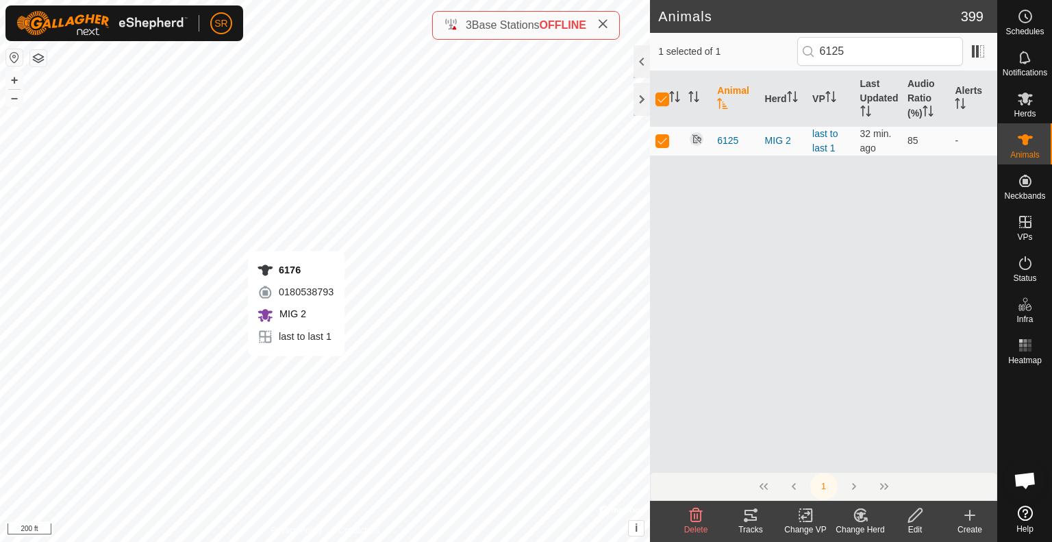
click at [296, 369] on div "6176 0180538793 MIG 2 last to last 1 + – ⇧ i © Mapbox , © OpenStreetMap , Impro…" at bounding box center [325, 271] width 650 height 542
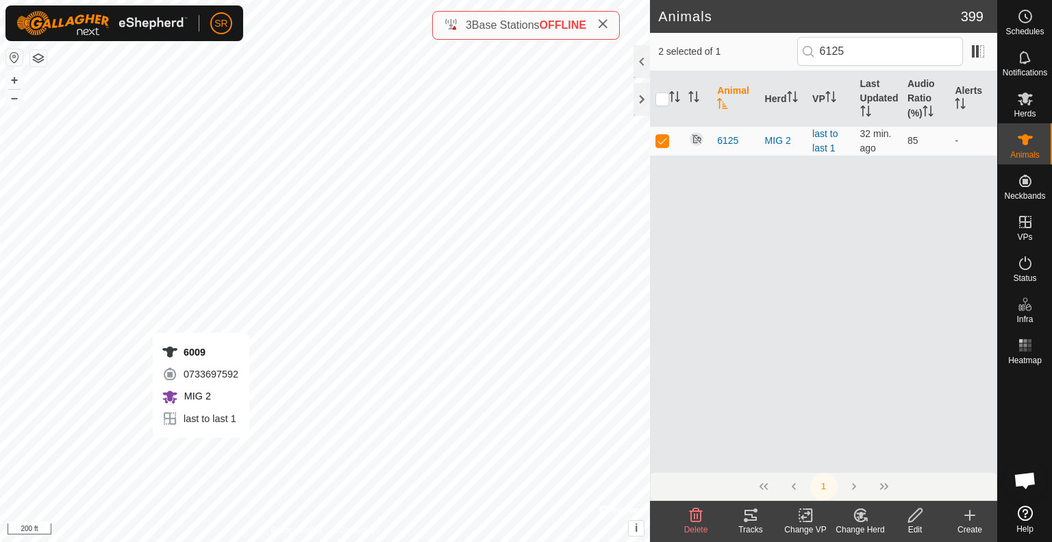
click at [201, 451] on div "6009 0733697592 MIG 2 last to last 1 + – ⇧ i © Mapbox , © OpenStreetMap , Impro…" at bounding box center [325, 271] width 650 height 542
click at [810, 527] on div "Change VP" at bounding box center [805, 529] width 55 height 12
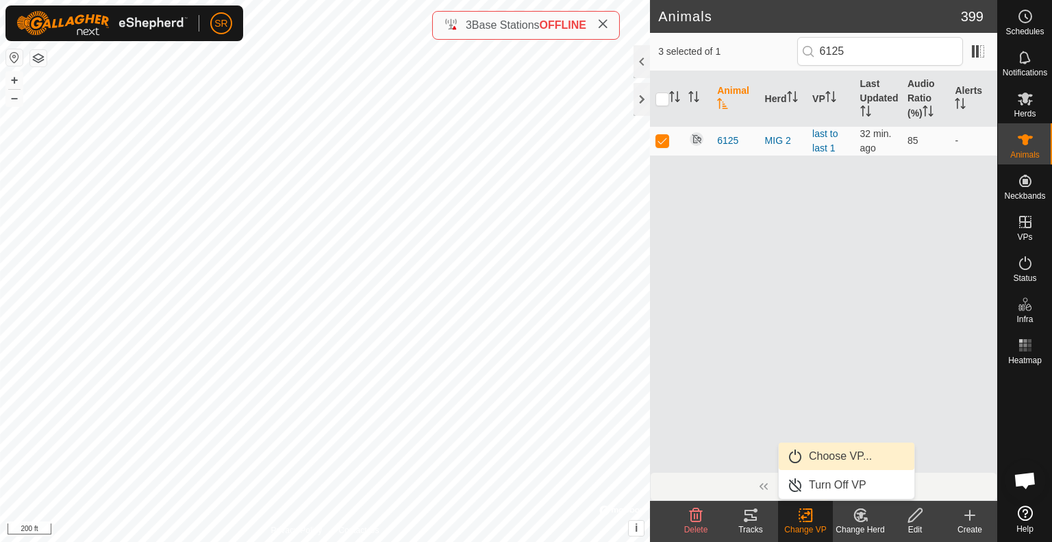
click at [858, 456] on link "Choose VP..." at bounding box center [847, 455] width 136 height 27
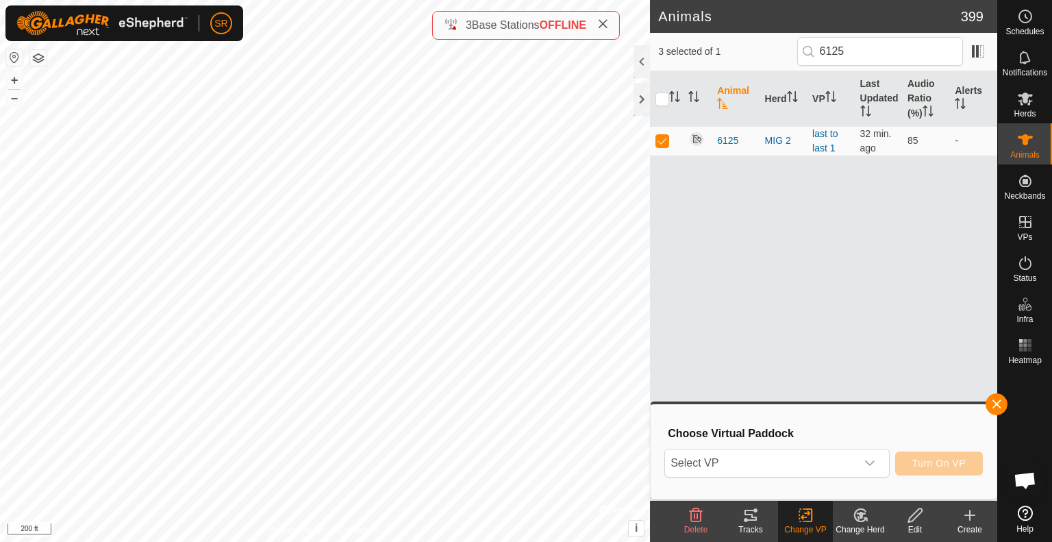
click at [858, 456] on div "dropdown trigger" at bounding box center [869, 462] width 27 height 27
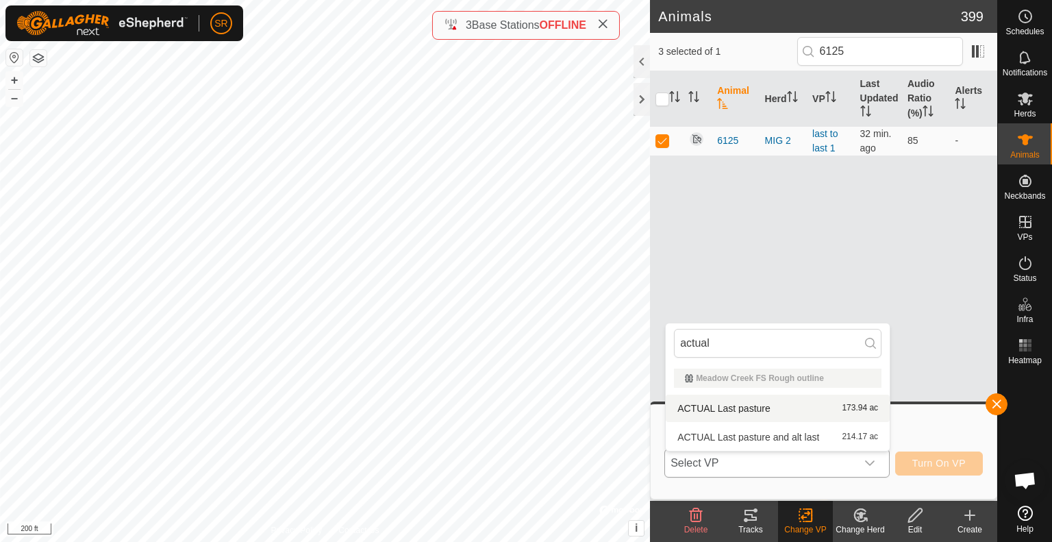
click at [801, 408] on li "ACTUAL Last pasture 173.94 ac" at bounding box center [778, 408] width 224 height 27
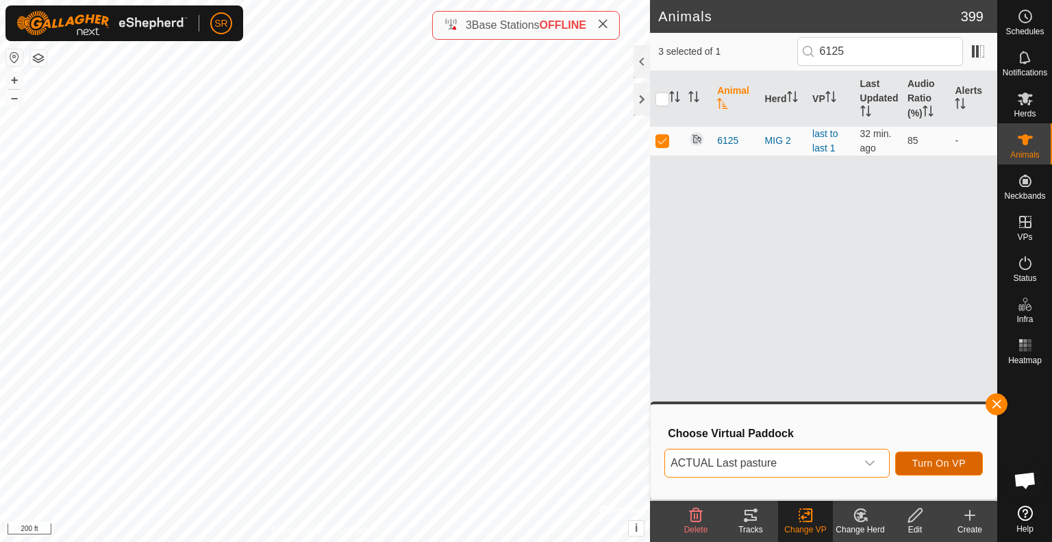
click at [944, 458] on span "Turn On VP" at bounding box center [938, 463] width 53 height 11
